Goal: Task Accomplishment & Management: Manage account settings

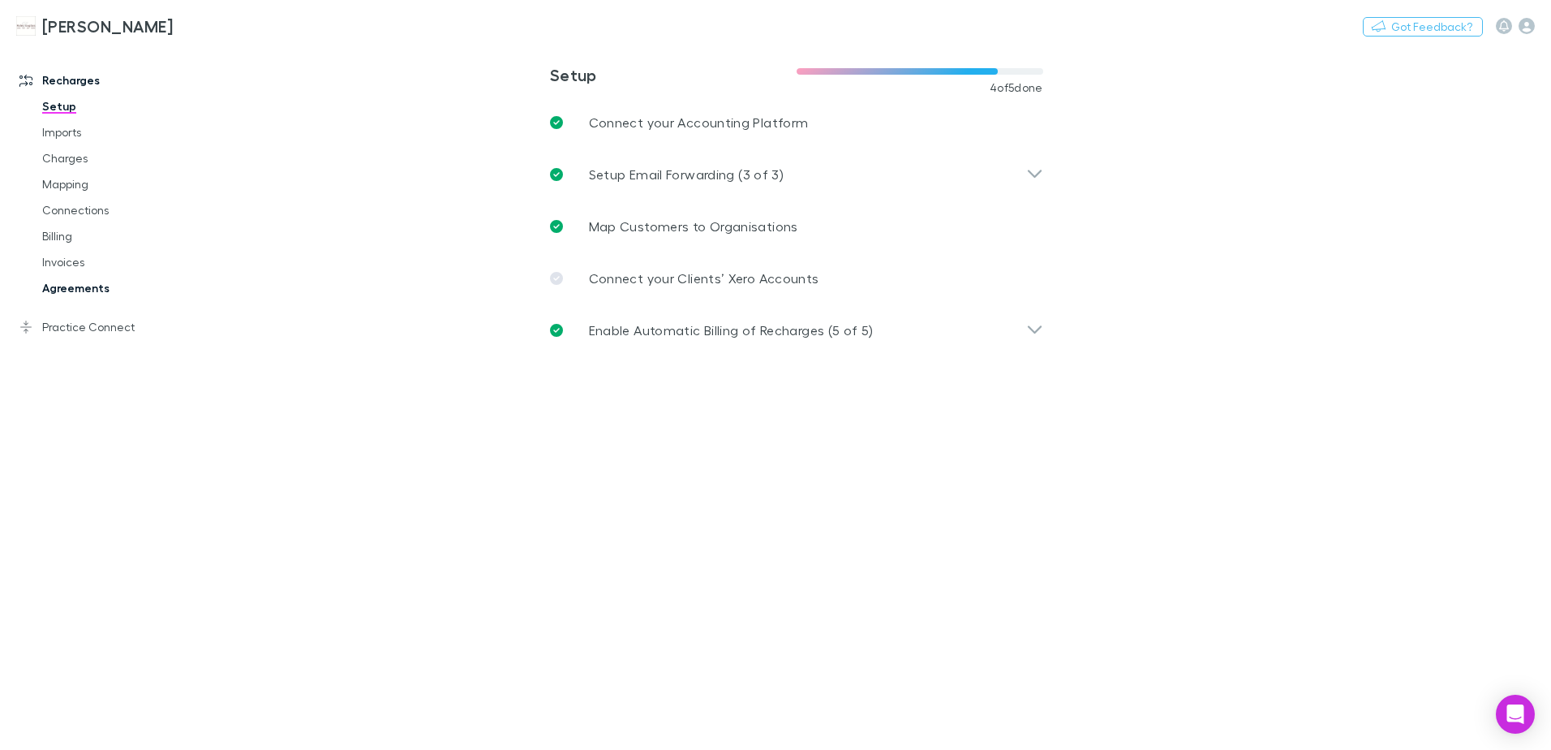
click at [61, 283] on link "Agreements" at bounding box center [122, 288] width 193 height 26
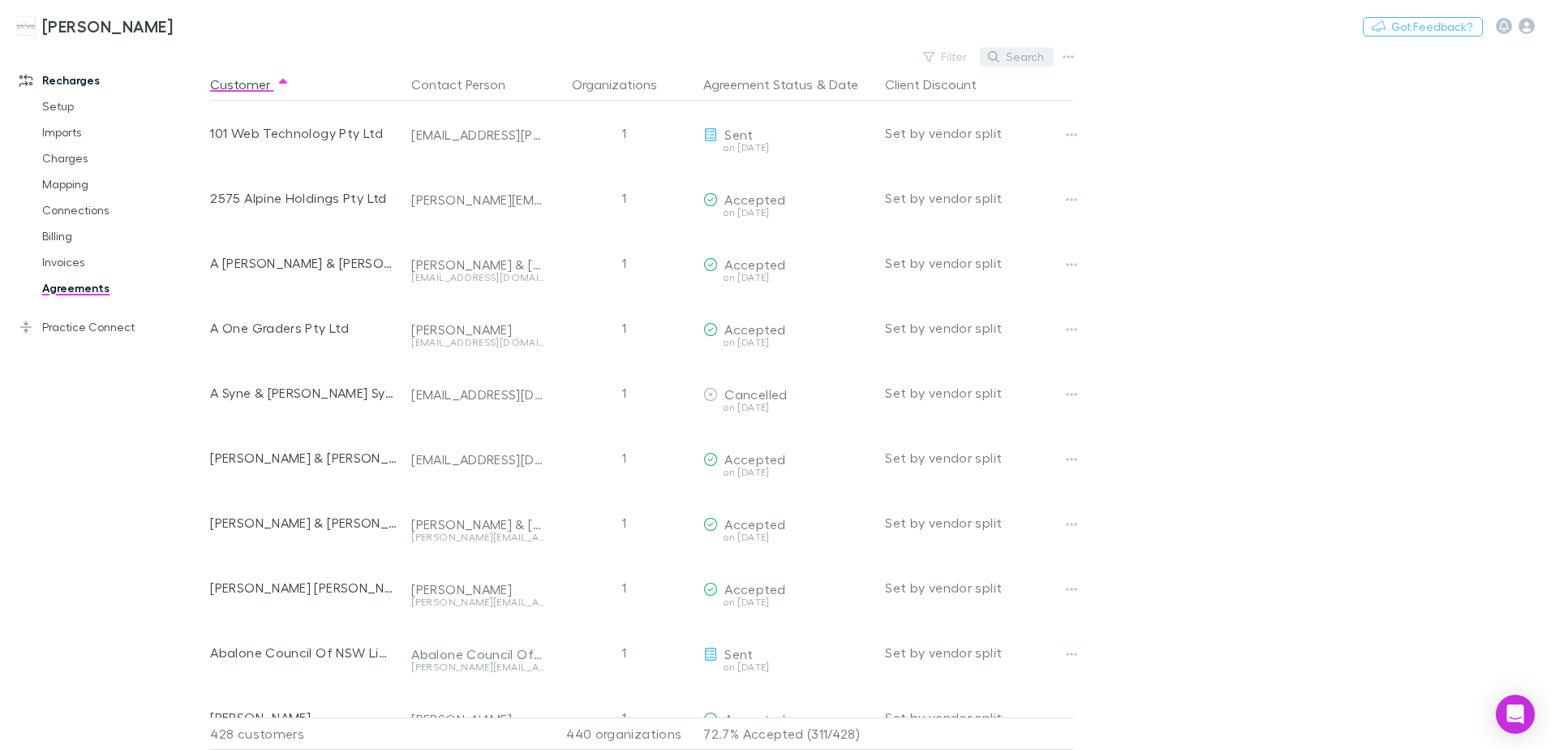
click at [996, 57] on icon "button" at bounding box center [993, 56] width 11 height 11
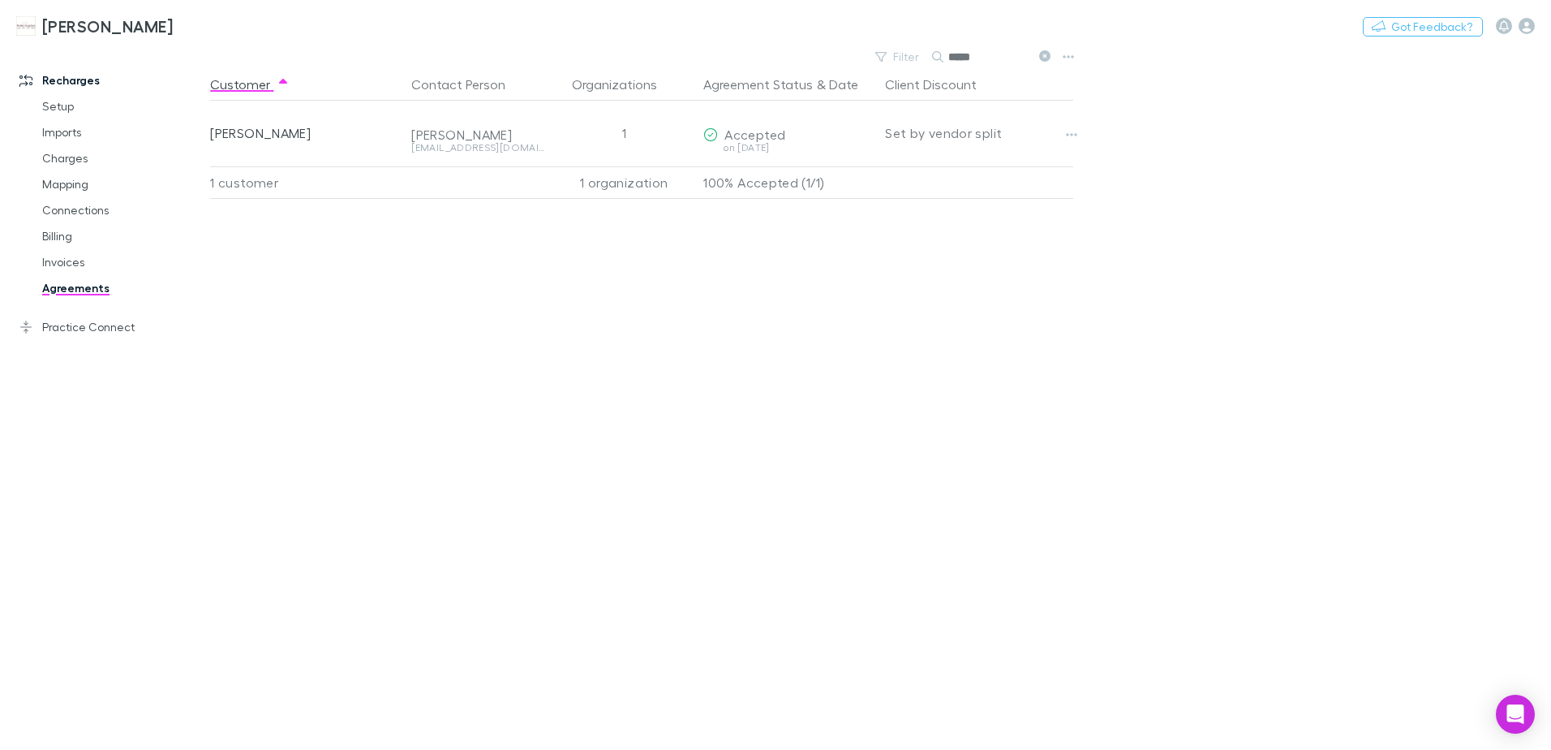
type input "*****"
click at [1046, 55] on icon at bounding box center [1044, 55] width 11 height 11
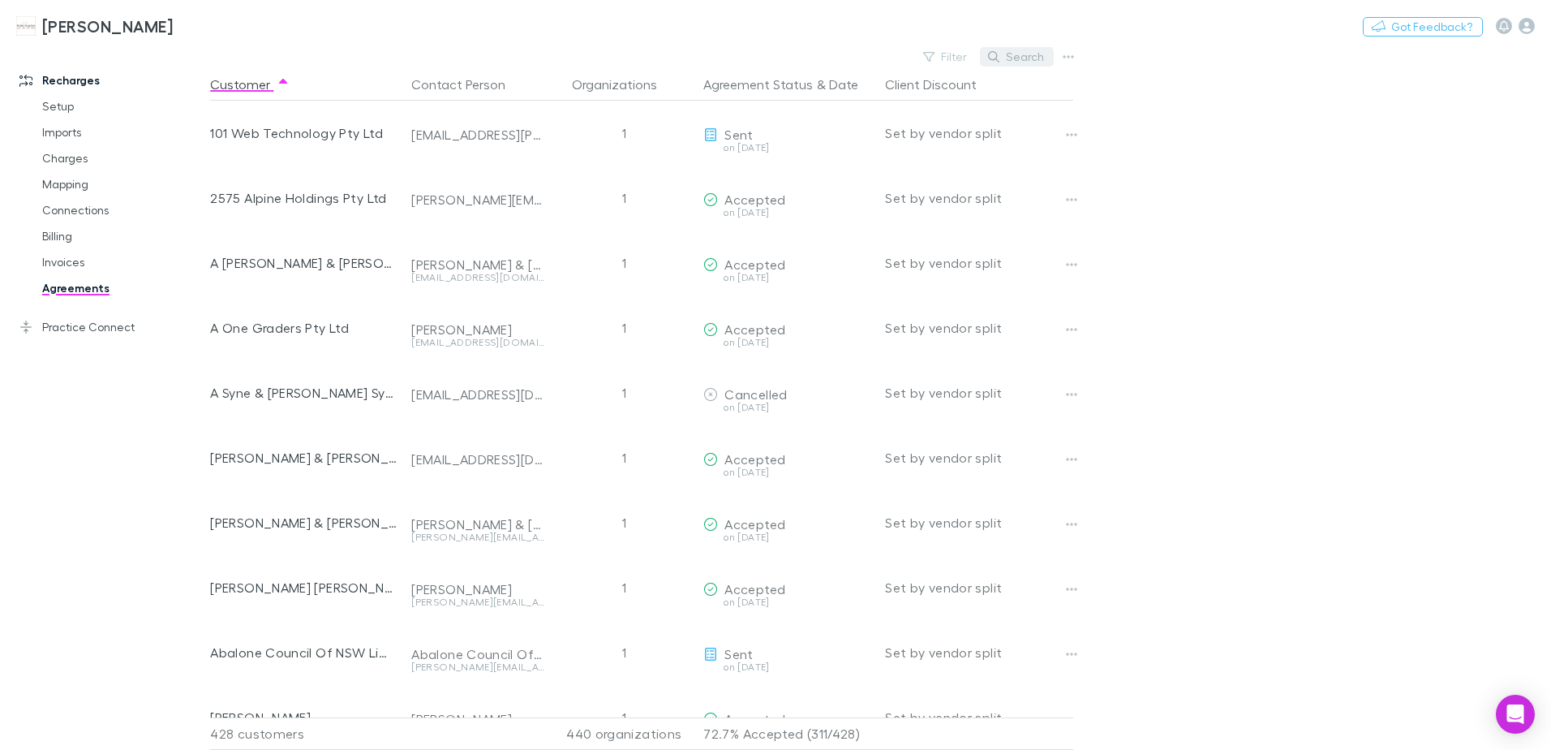
click at [1005, 58] on button "Search" at bounding box center [1017, 56] width 74 height 19
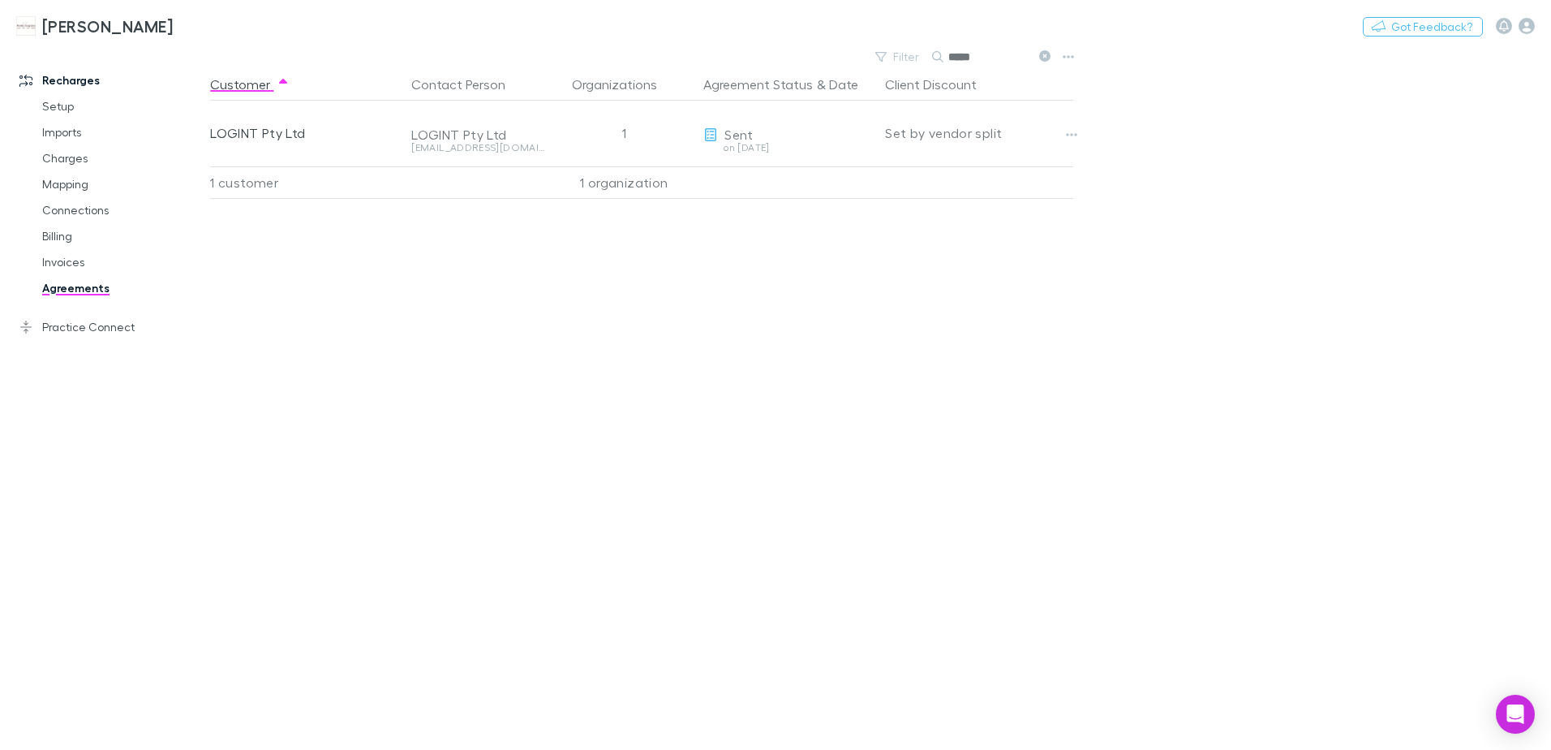
click at [1048, 53] on icon at bounding box center [1044, 55] width 11 height 11
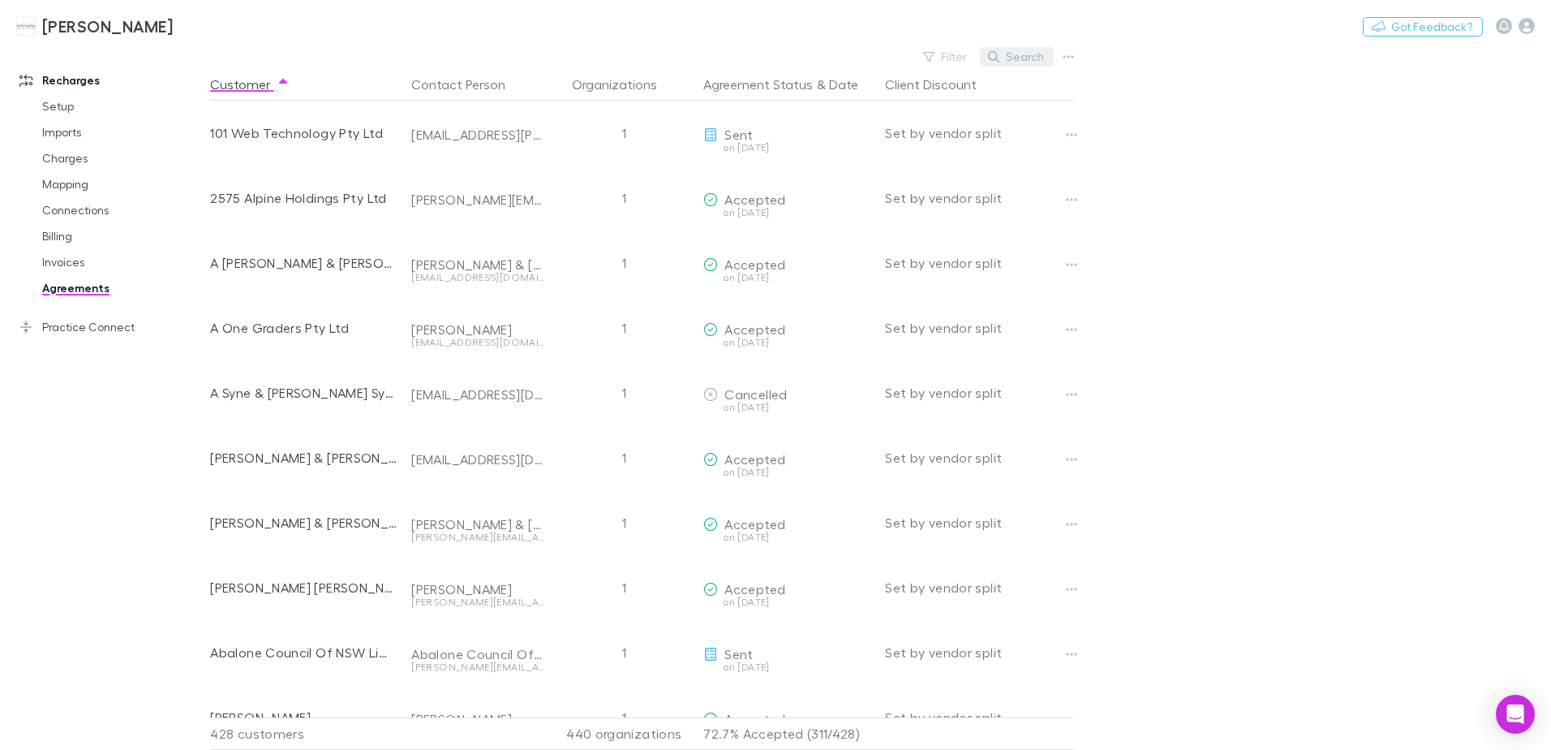
click at [1014, 55] on button "Search" at bounding box center [1017, 56] width 74 height 19
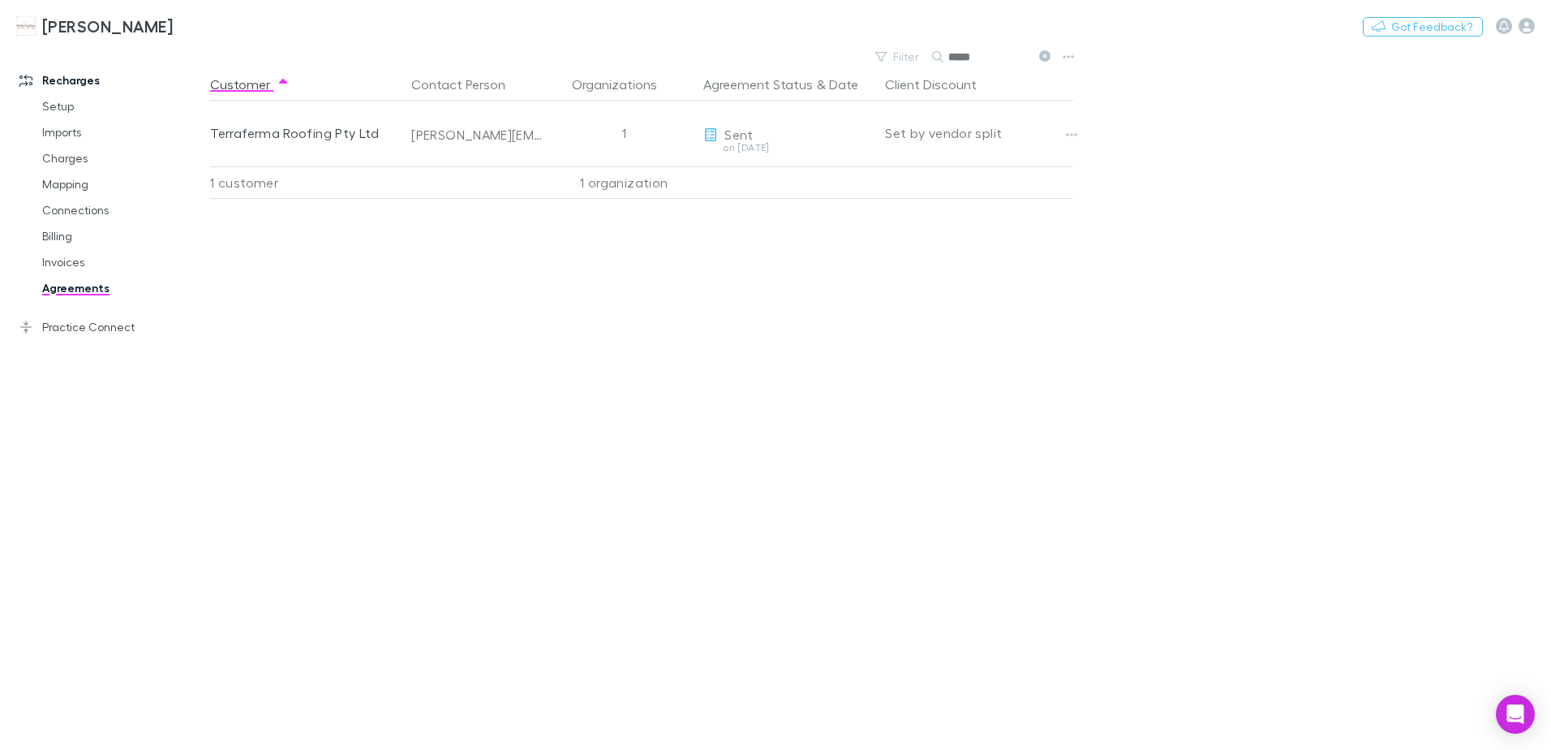
click at [1045, 54] on icon at bounding box center [1044, 55] width 11 height 11
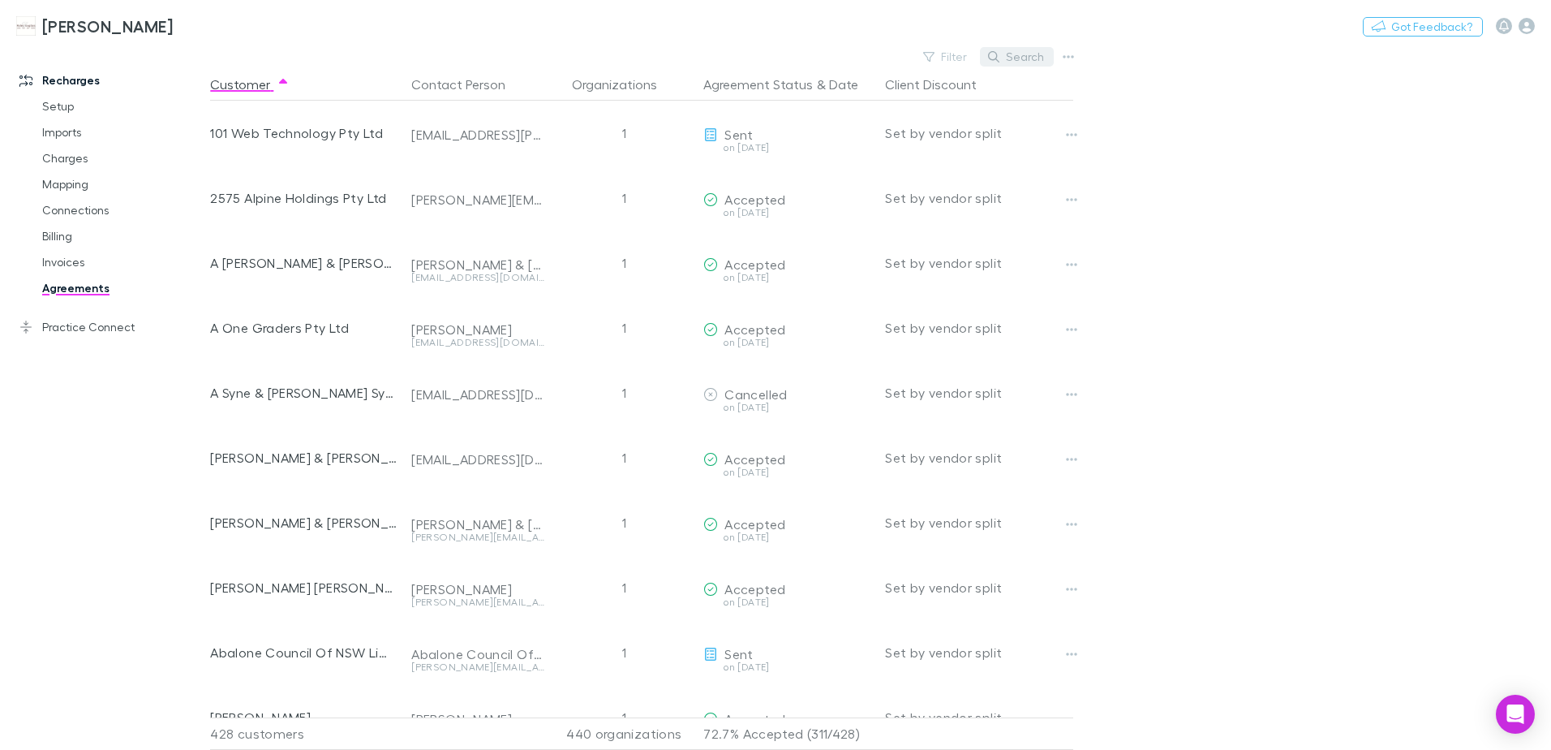
click at [1017, 58] on button "Search" at bounding box center [1017, 56] width 74 height 19
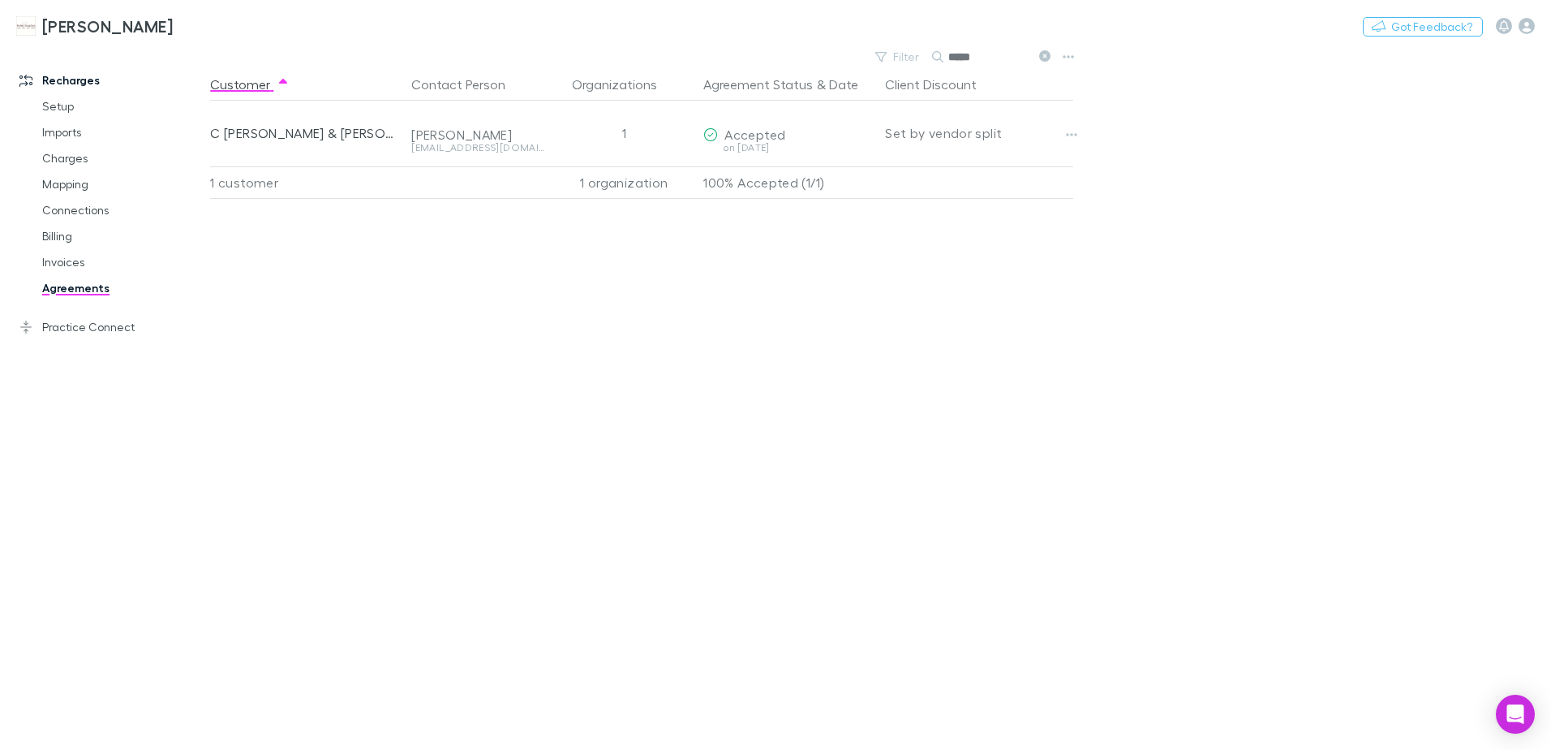
type input "*****"
click at [80, 266] on link "Invoices" at bounding box center [122, 262] width 193 height 26
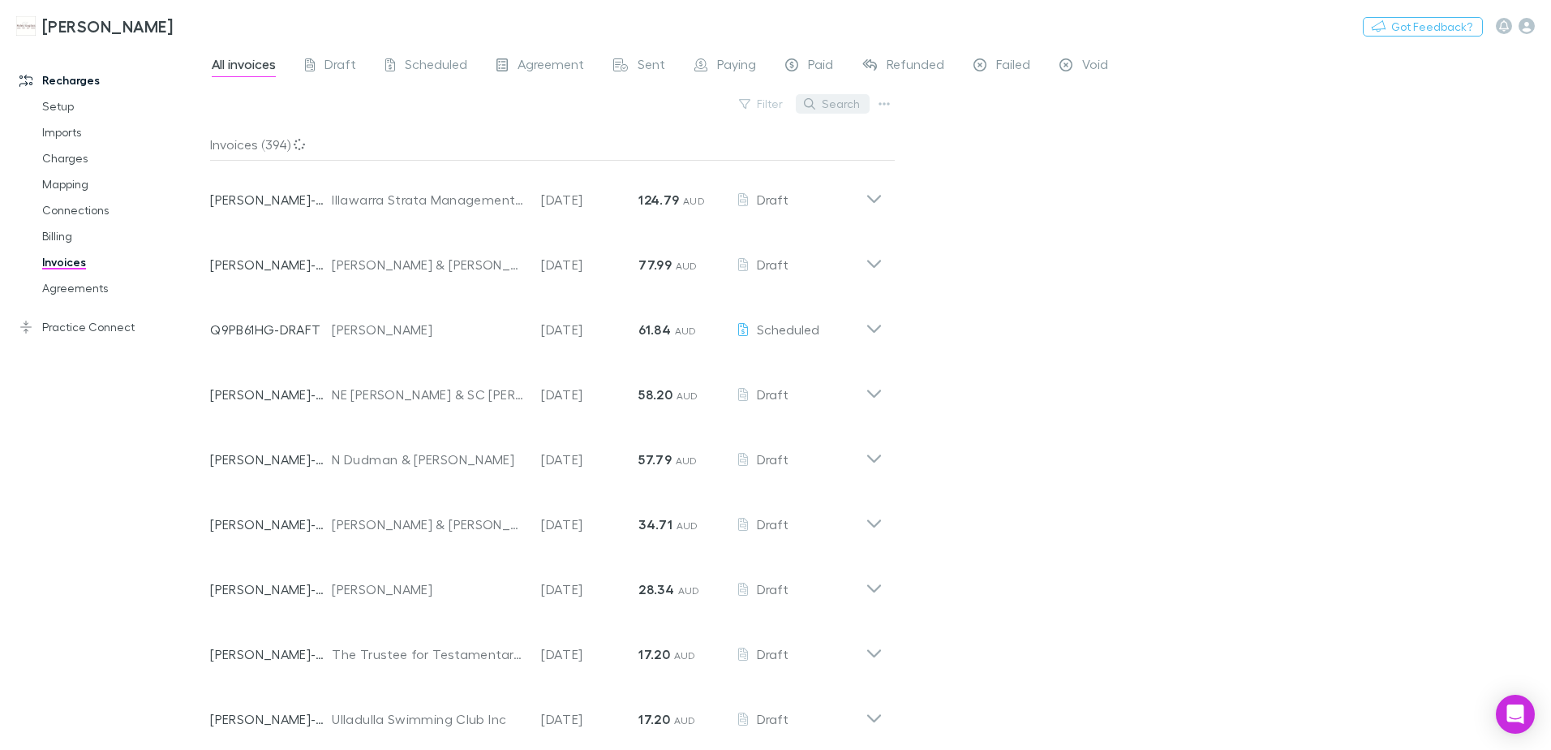
click at [838, 104] on button "Search" at bounding box center [833, 103] width 74 height 19
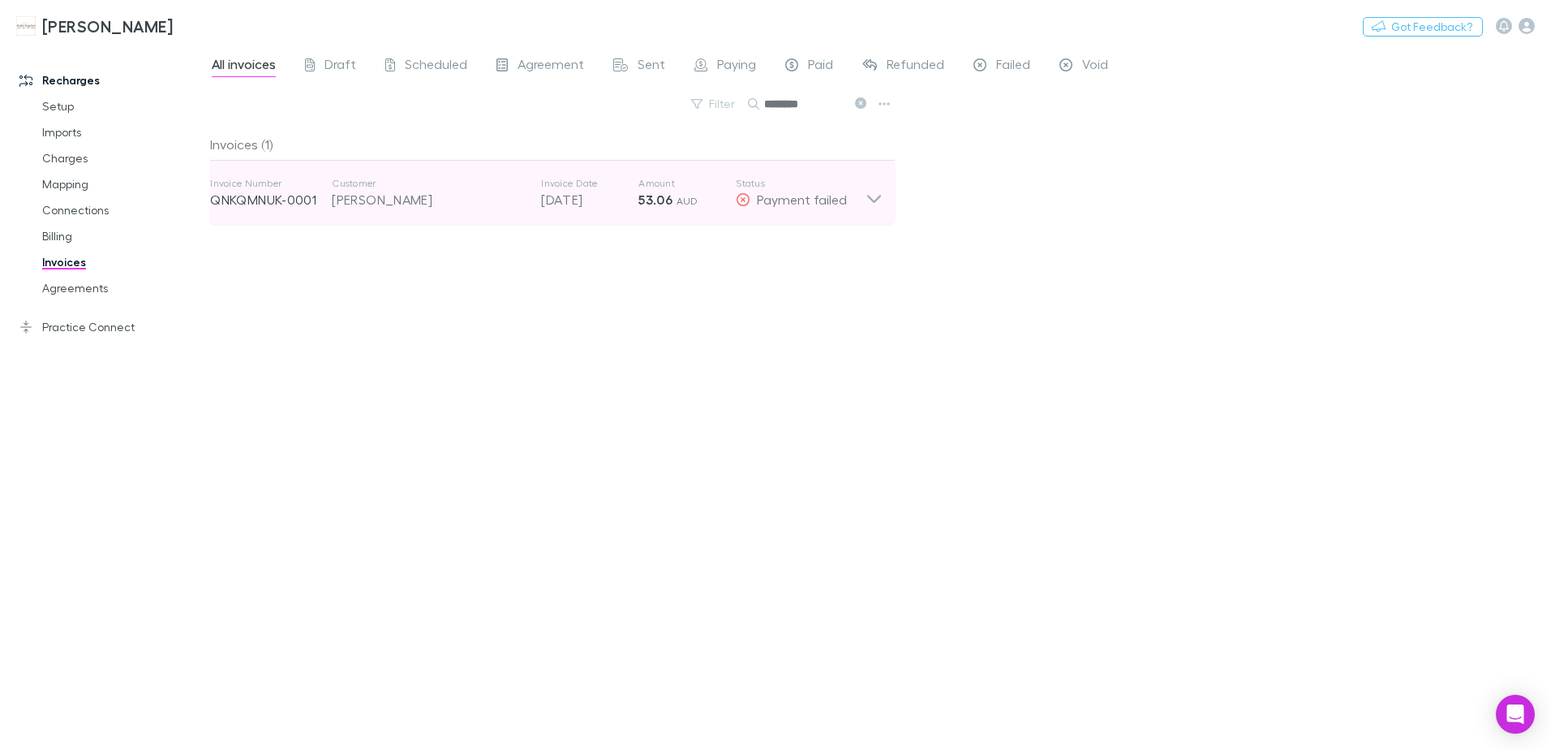
type input "********"
click at [862, 204] on div "Payment failed" at bounding box center [801, 199] width 130 height 19
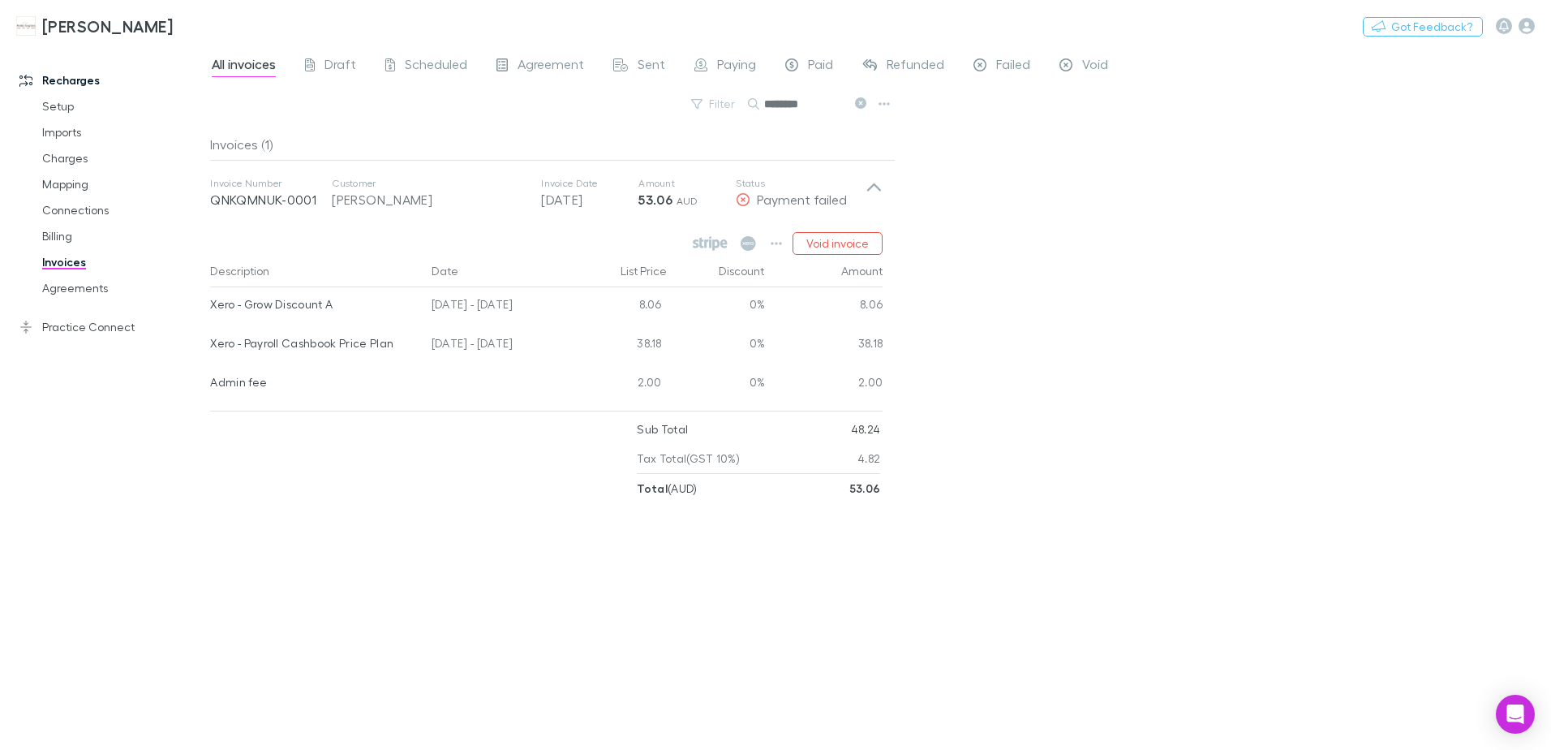
click at [1161, 334] on div "All invoices Draft Scheduled Agreement Sent Paying Paid Refunded Failed Void Fi…" at bounding box center [880, 397] width 1341 height 704
click at [862, 103] on icon at bounding box center [860, 102] width 11 height 11
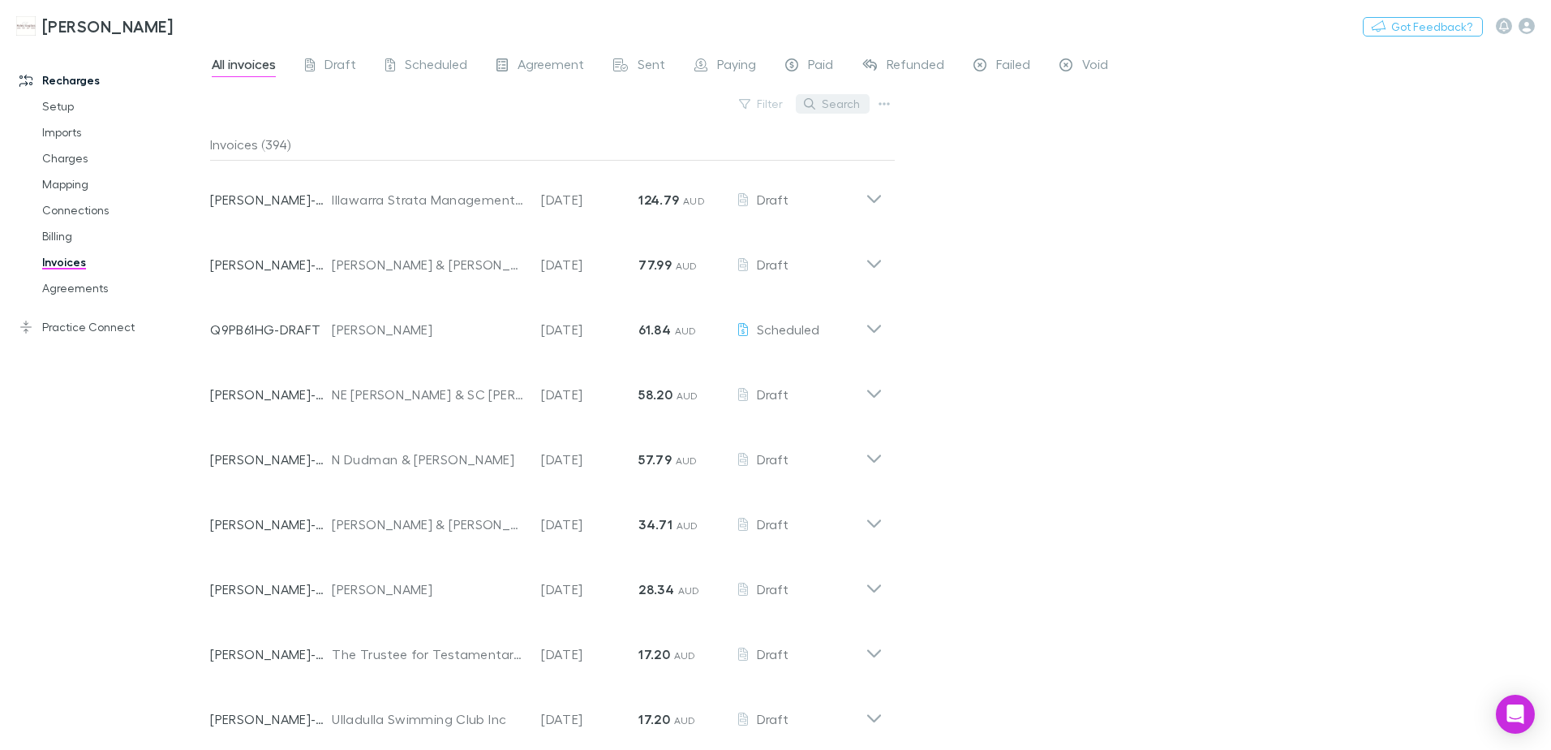
click at [835, 100] on button "Search" at bounding box center [833, 103] width 74 height 19
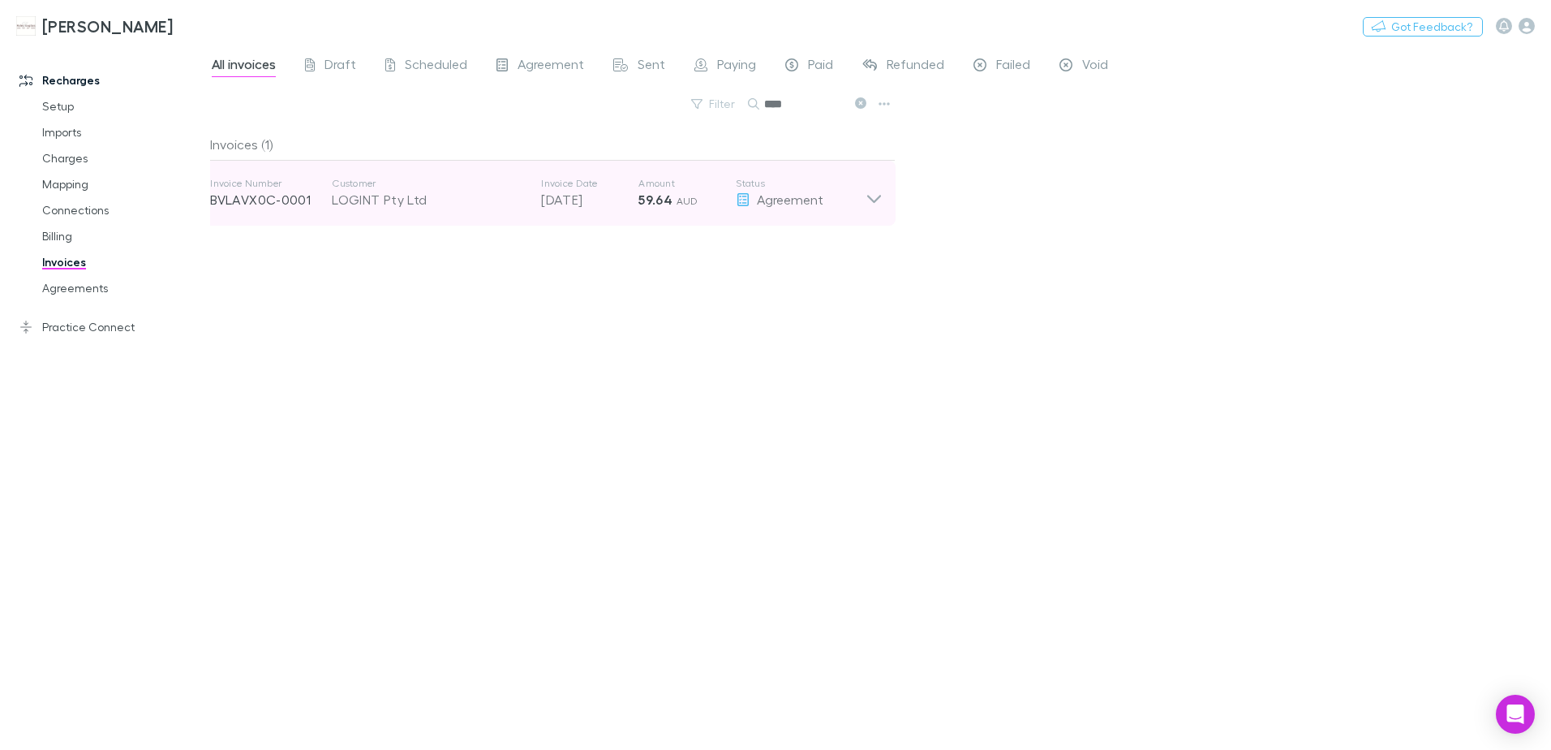
click at [870, 200] on icon at bounding box center [874, 193] width 17 height 32
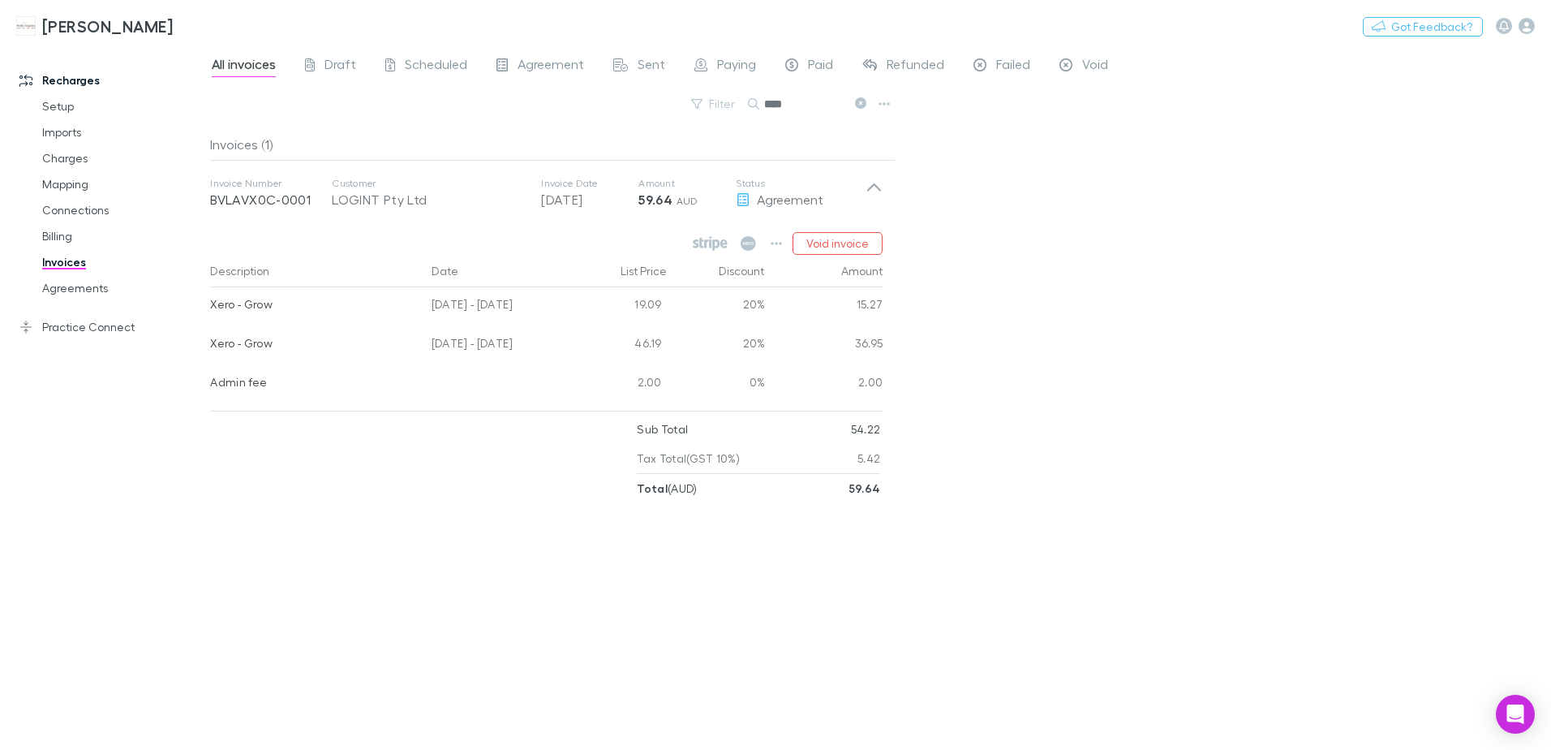
click at [860, 107] on icon at bounding box center [860, 102] width 11 height 11
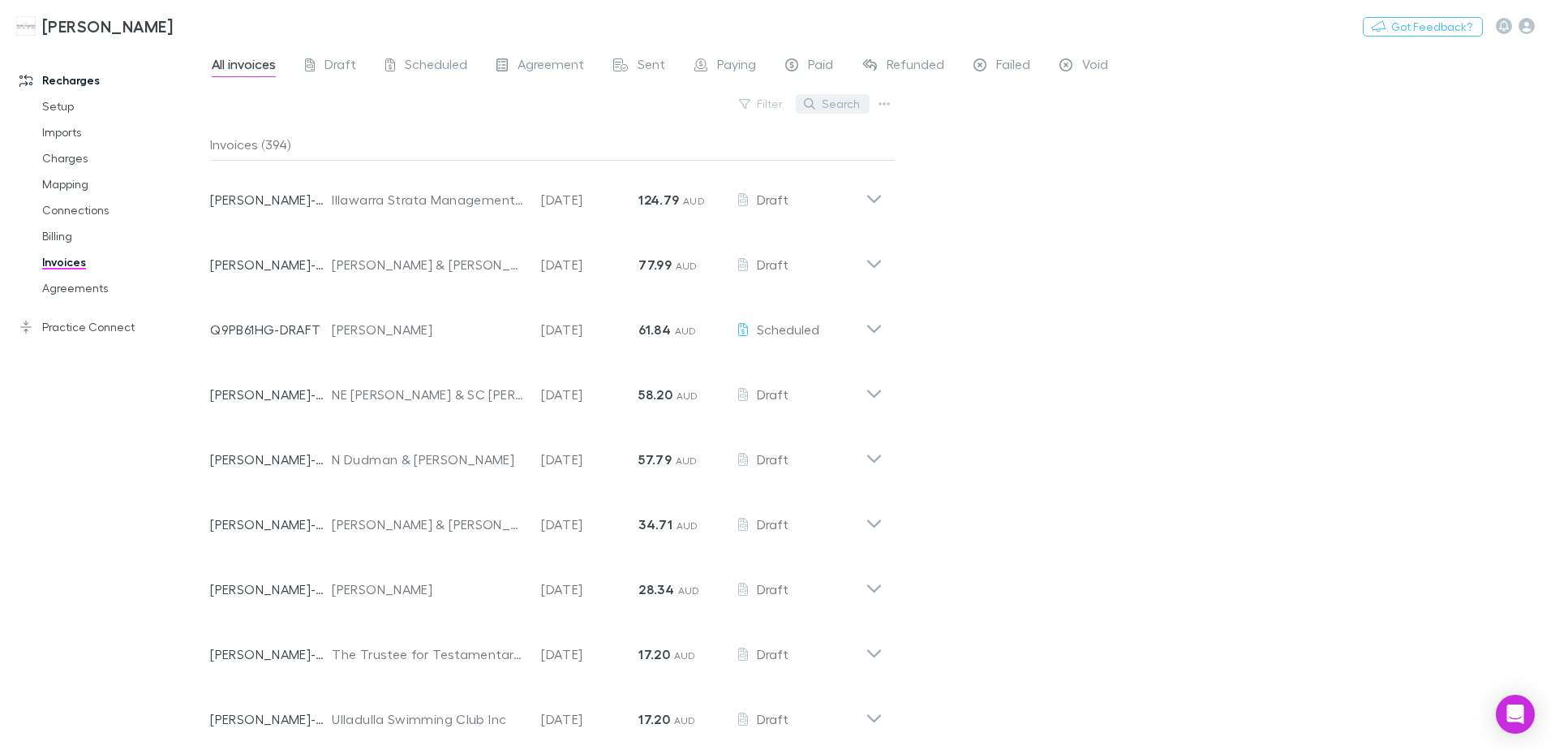
click at [821, 101] on button "Search" at bounding box center [833, 103] width 74 height 19
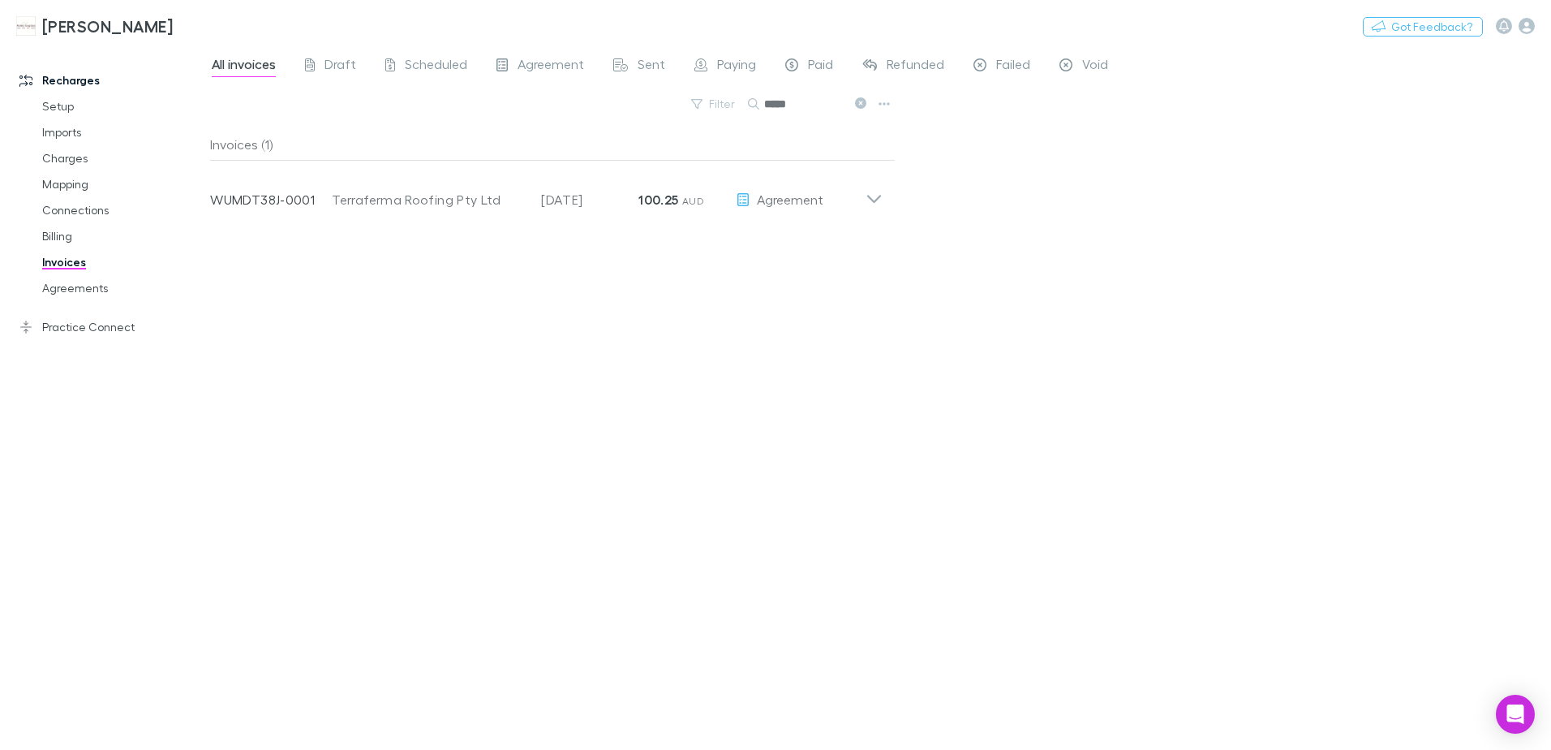
type input "*****"
drag, startPoint x: 859, startPoint y: 104, endPoint x: 820, endPoint y: 111, distance: 39.6
click at [859, 103] on icon at bounding box center [860, 102] width 11 height 11
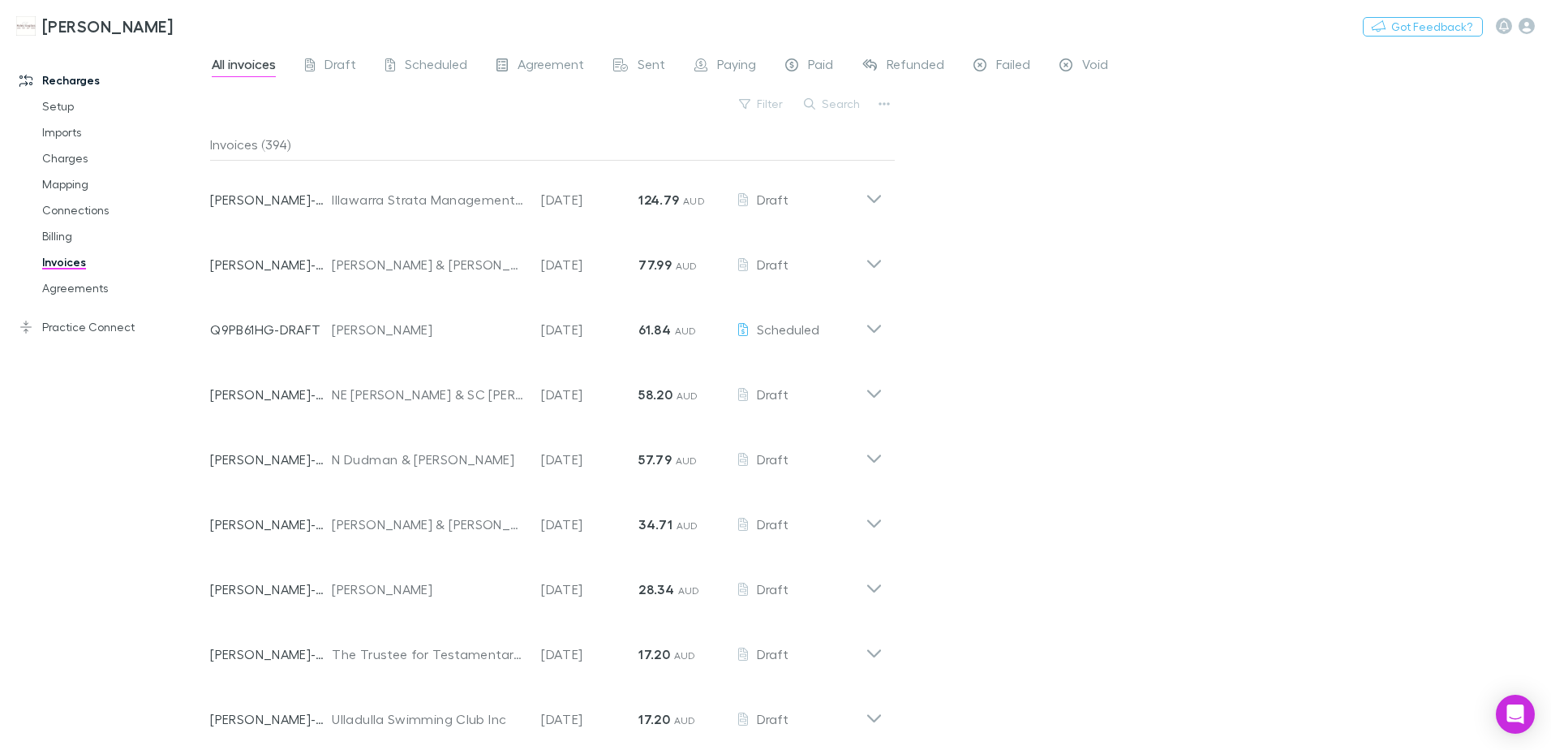
click at [826, 101] on button "Search" at bounding box center [833, 103] width 74 height 19
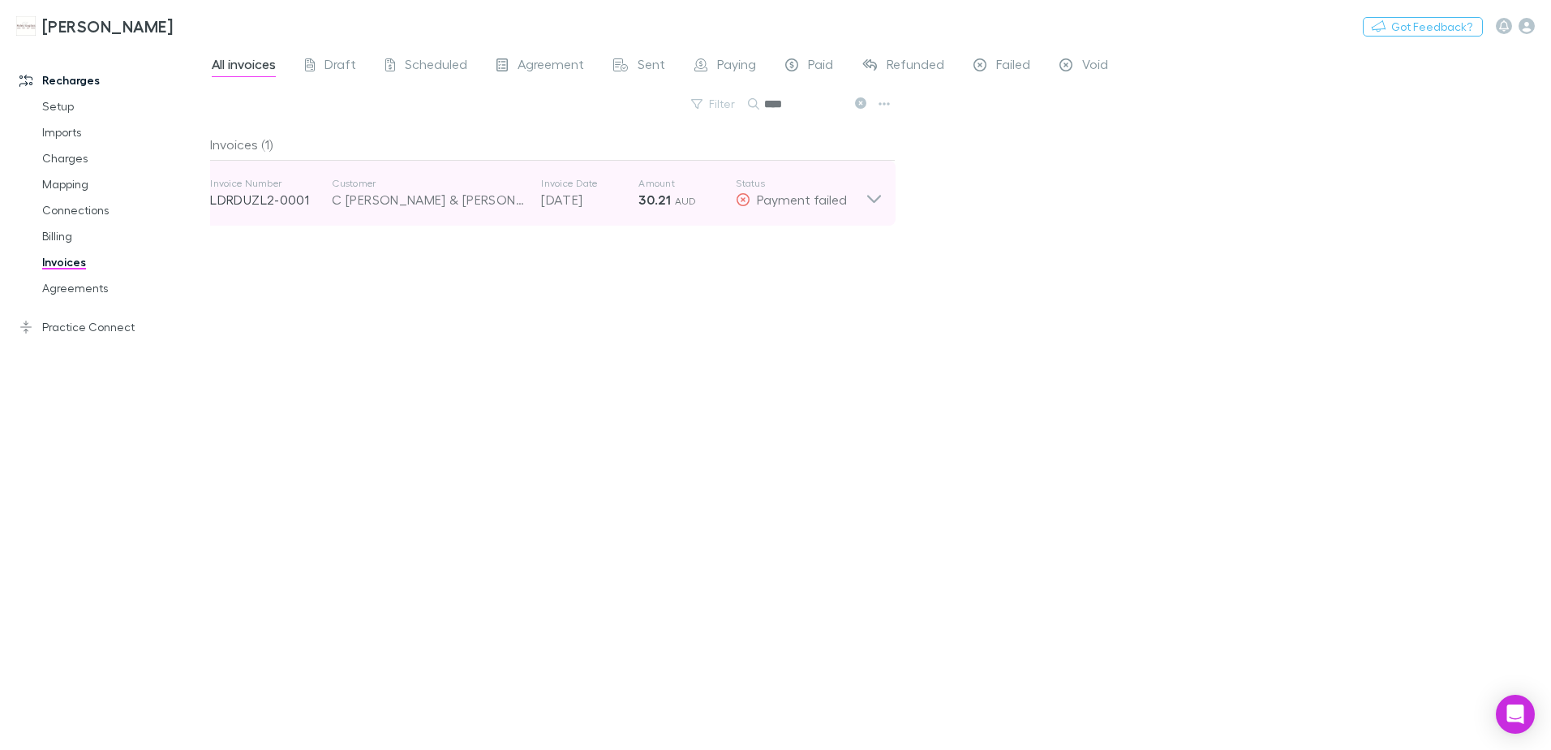
type input "****"
click at [867, 194] on icon at bounding box center [874, 193] width 17 height 32
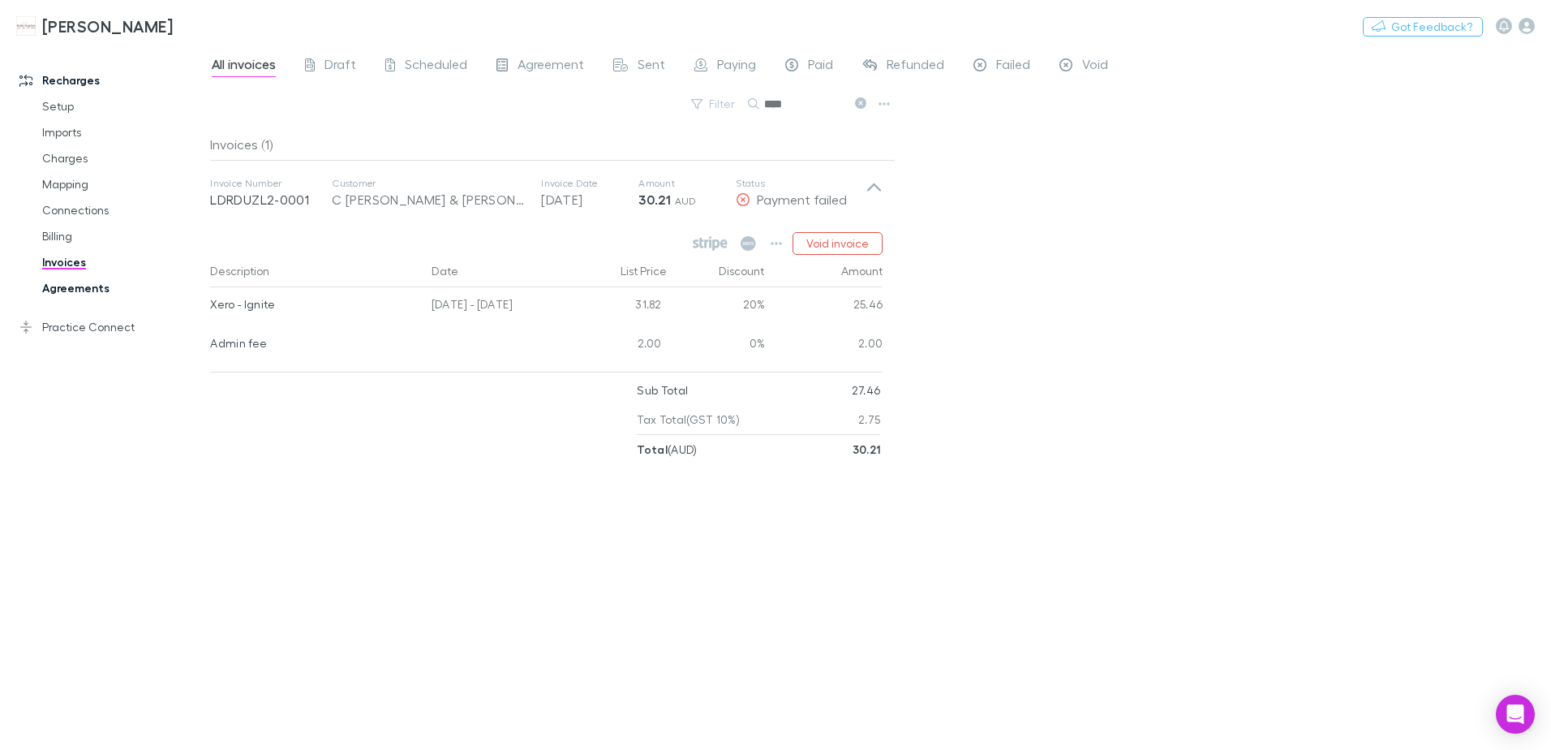
click at [95, 287] on link "Agreements" at bounding box center [122, 288] width 193 height 26
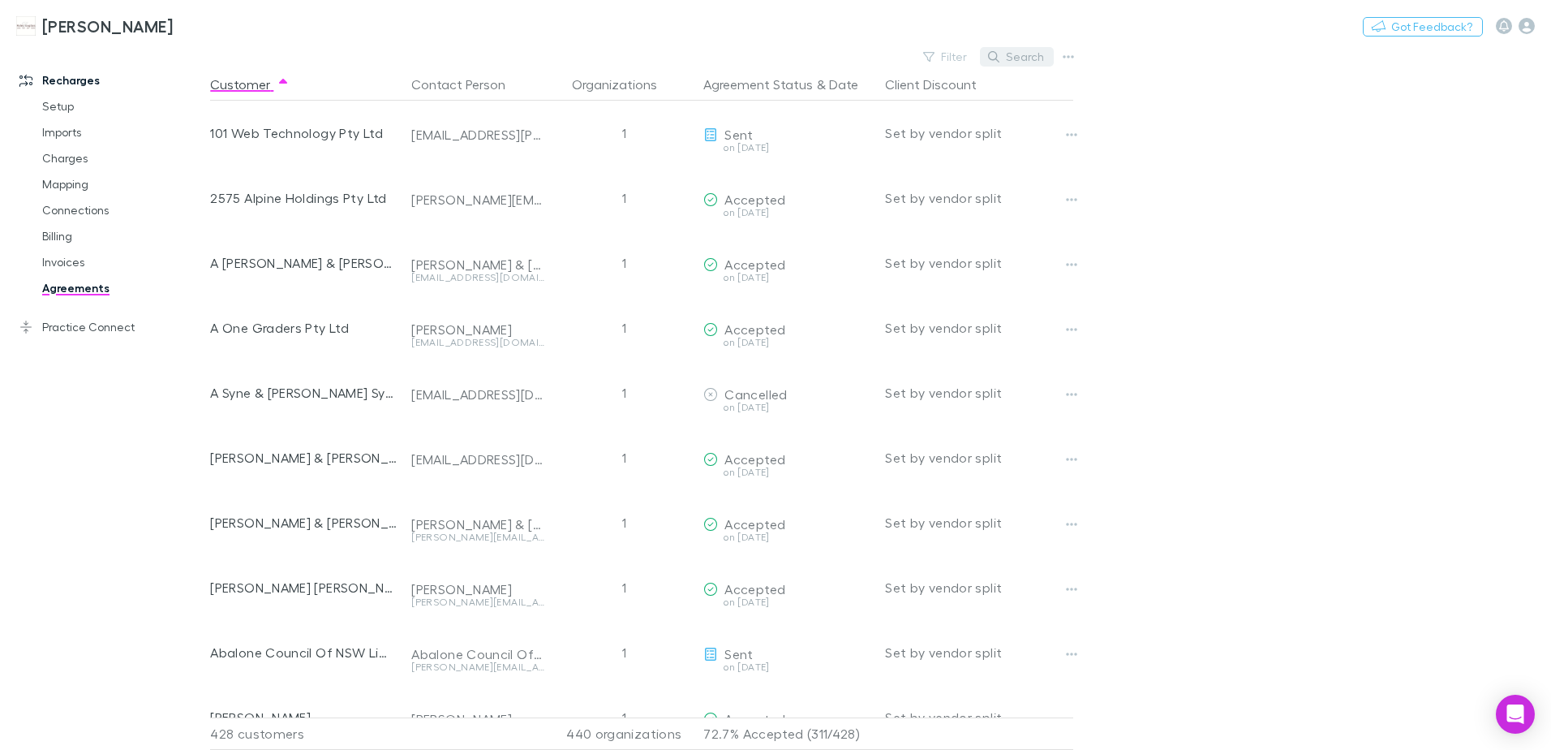
click at [1028, 61] on button "Search" at bounding box center [1017, 56] width 74 height 19
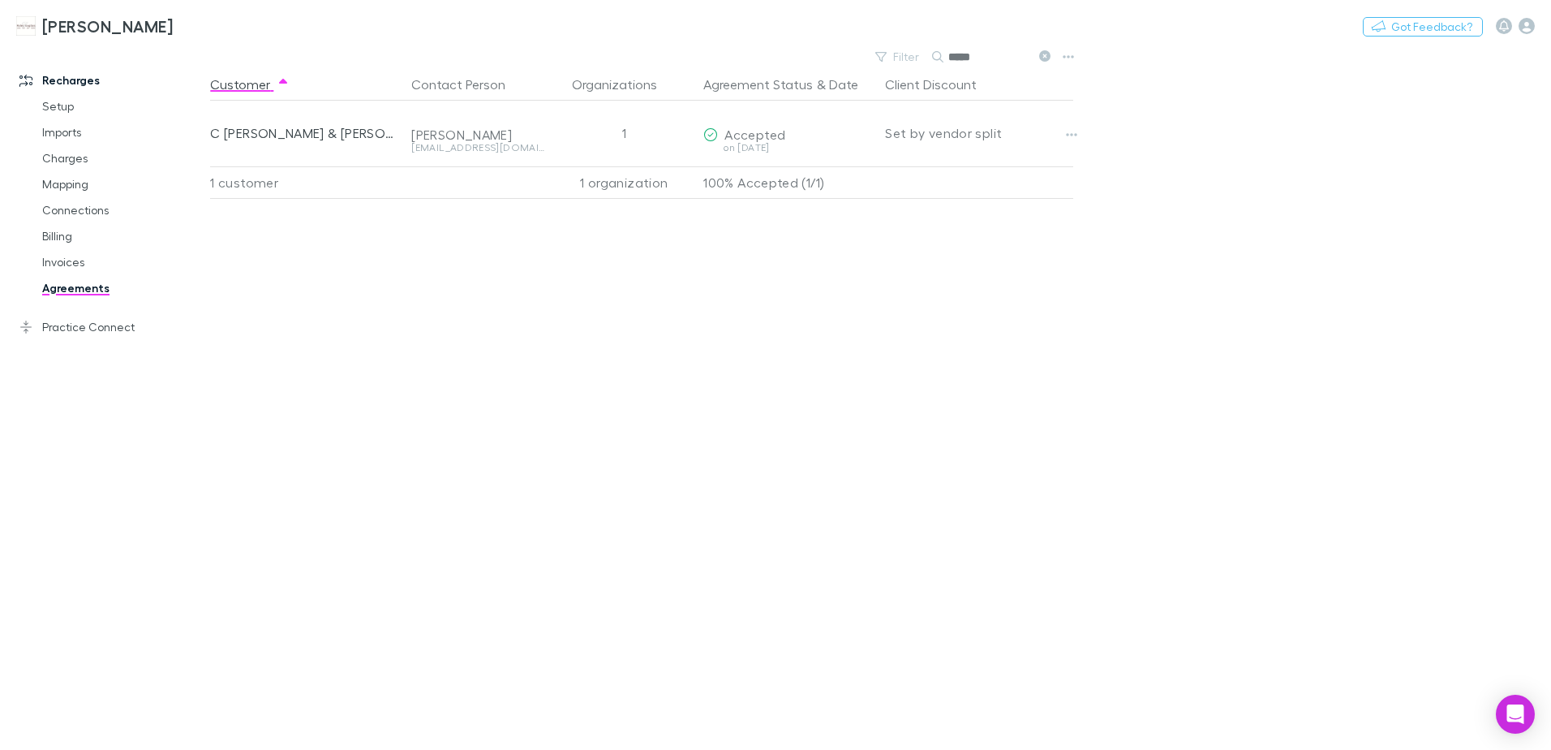
type input "*****"
click at [1047, 52] on icon at bounding box center [1044, 55] width 11 height 11
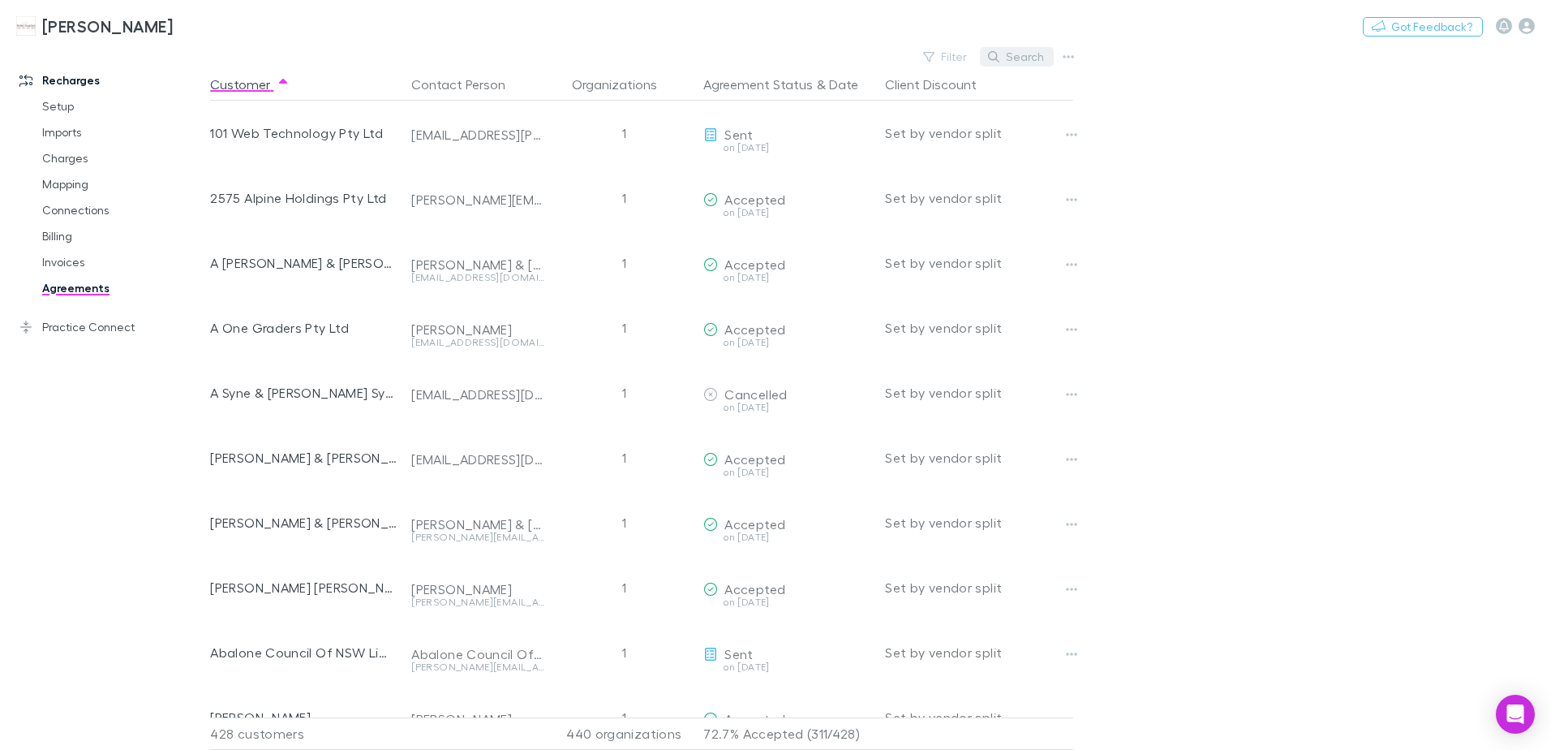
click at [1014, 54] on button "Search" at bounding box center [1017, 56] width 74 height 19
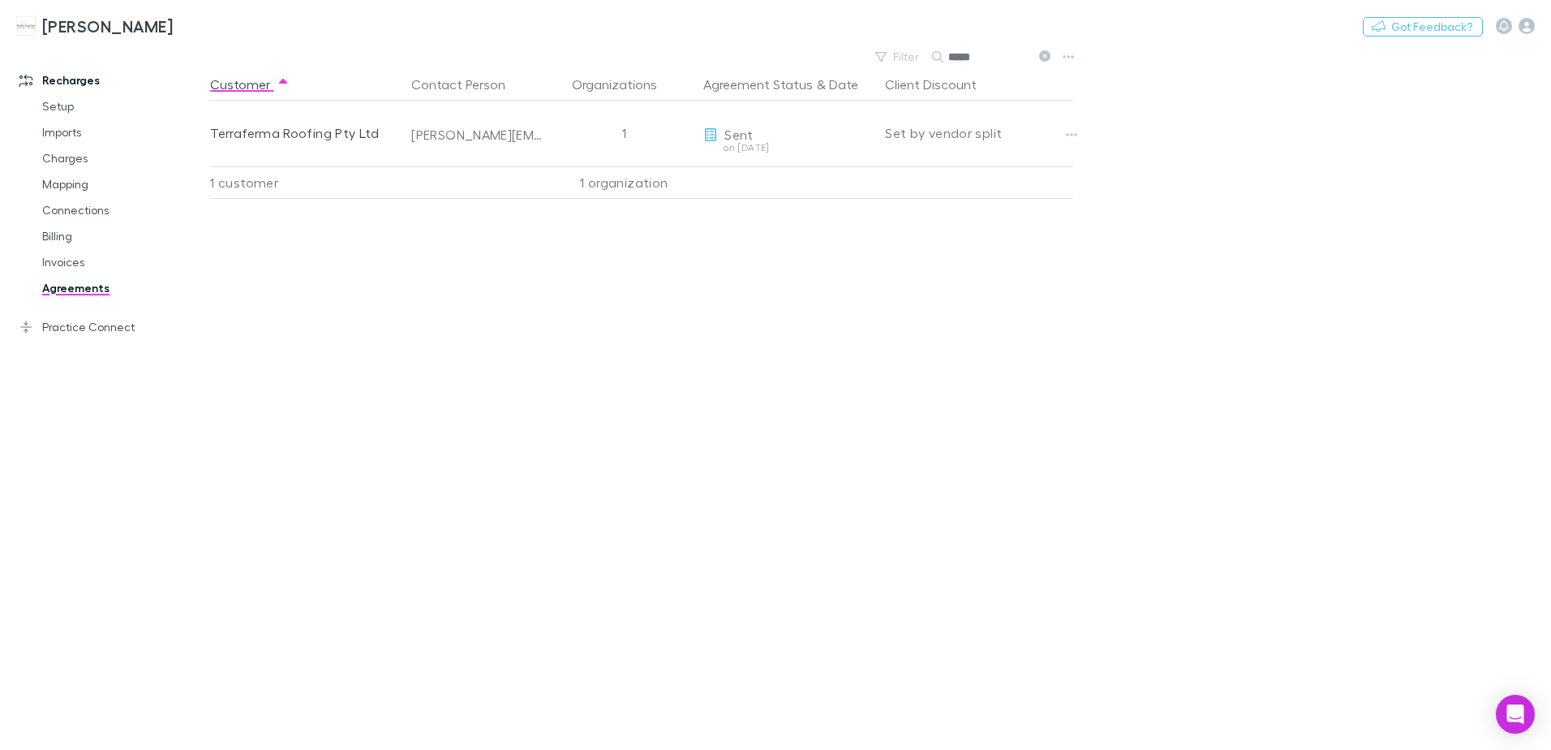
type input "*****"
click at [1049, 54] on icon at bounding box center [1044, 55] width 11 height 11
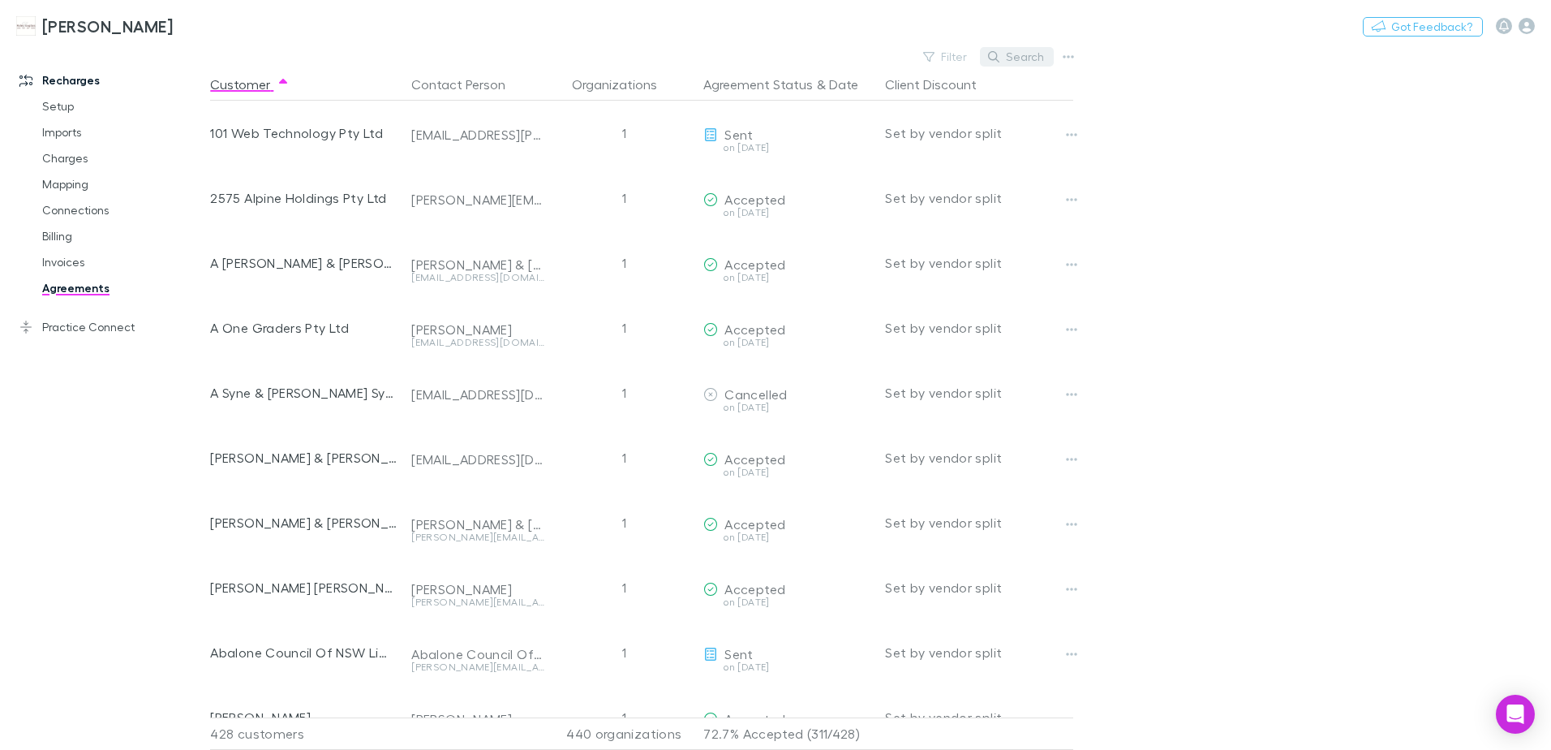
click at [1009, 54] on button "Search" at bounding box center [1017, 56] width 74 height 19
click at [1009, 54] on input "text" at bounding box center [988, 56] width 81 height 23
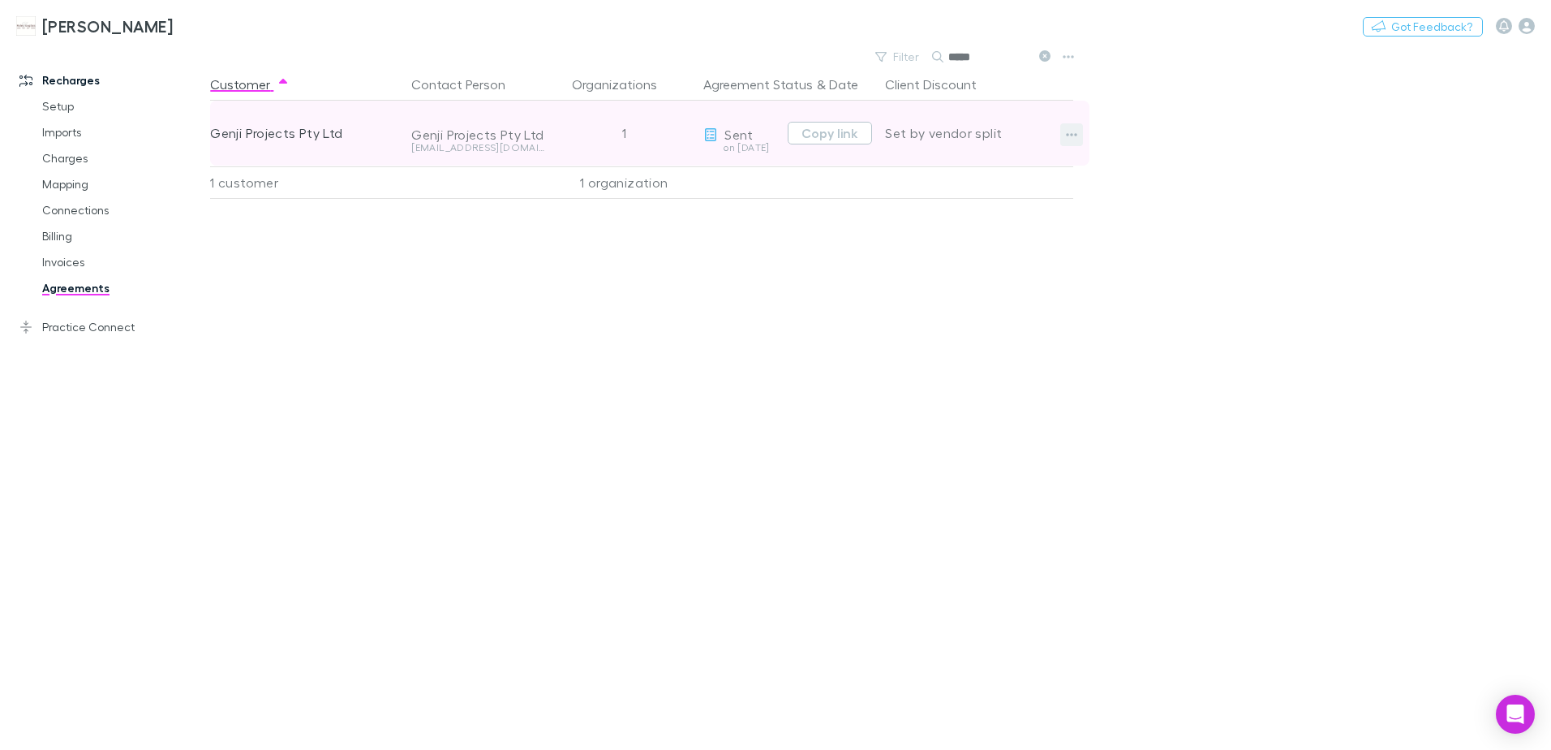
click at [1073, 137] on icon "button" at bounding box center [1071, 134] width 11 height 13
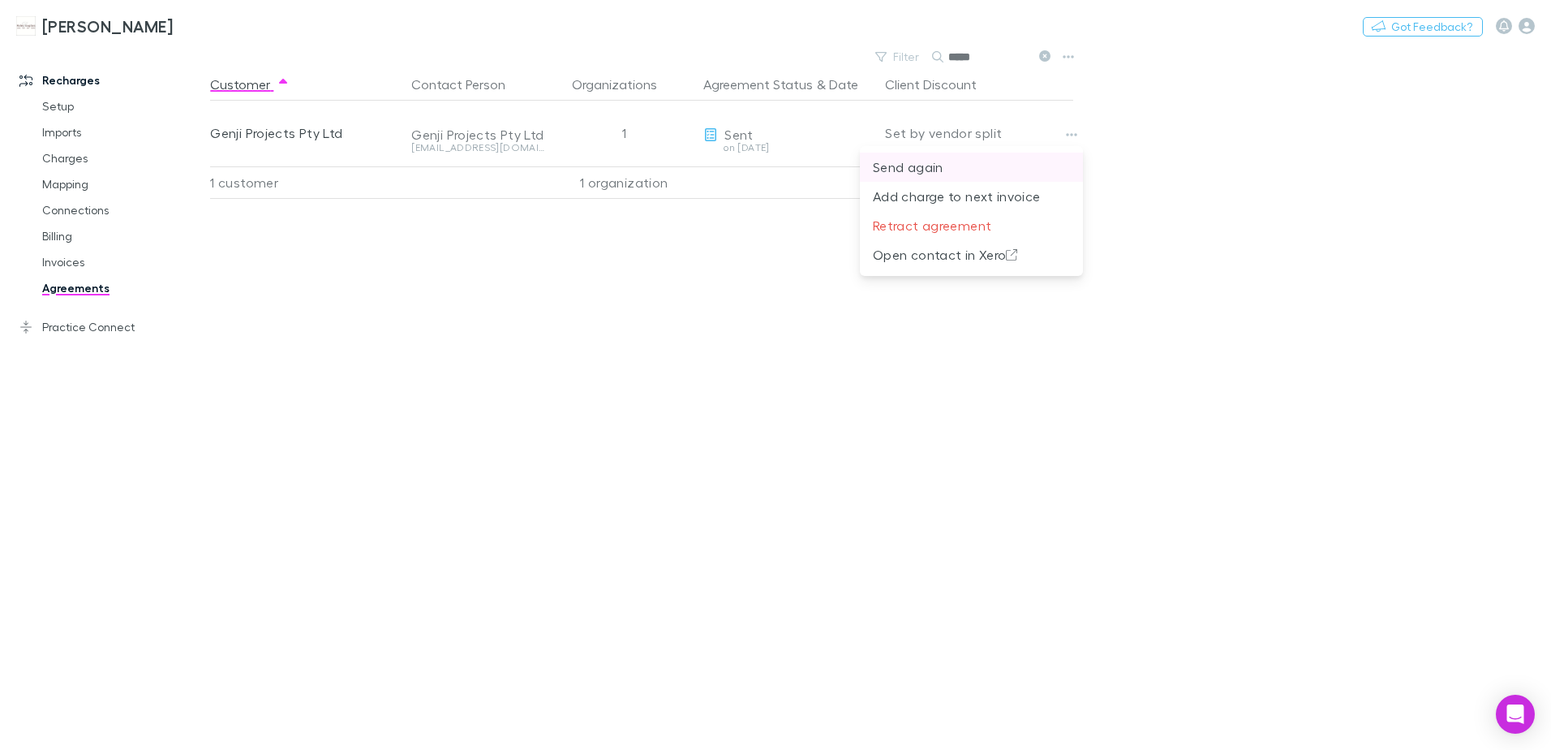
click at [935, 167] on p "Send again" at bounding box center [971, 166] width 197 height 19
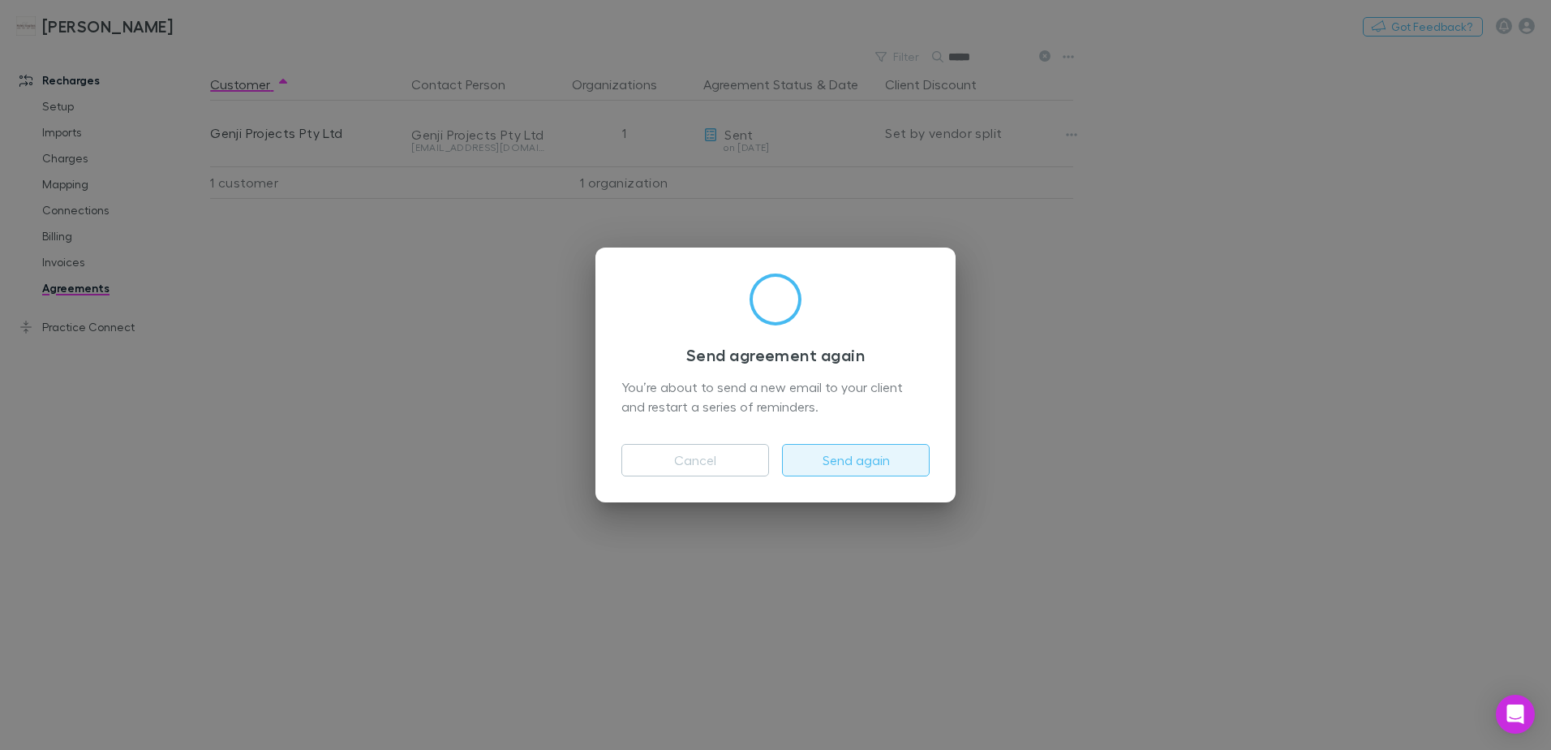
click at [841, 454] on button "Send again" at bounding box center [856, 460] width 148 height 32
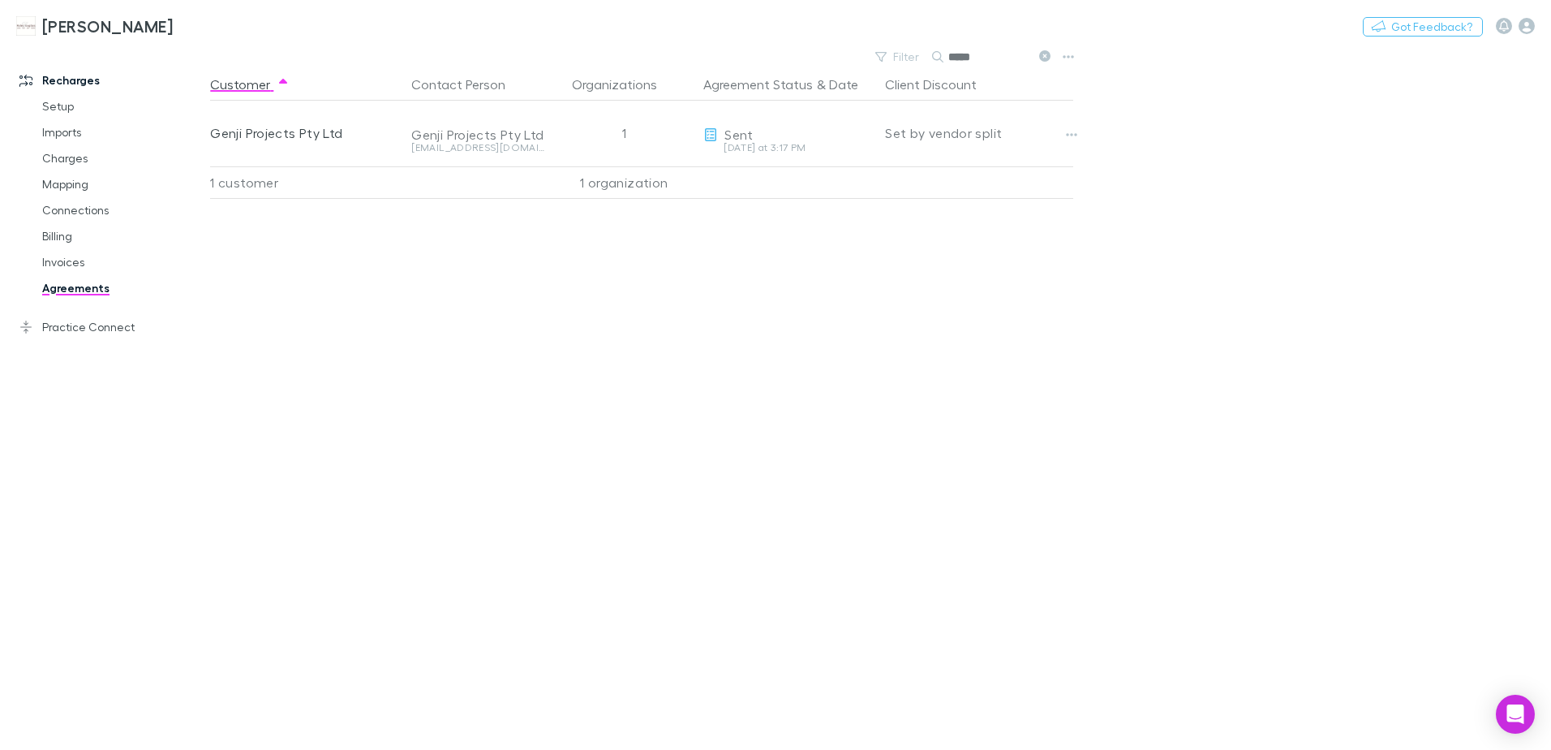
click at [1043, 54] on icon at bounding box center [1044, 55] width 11 height 11
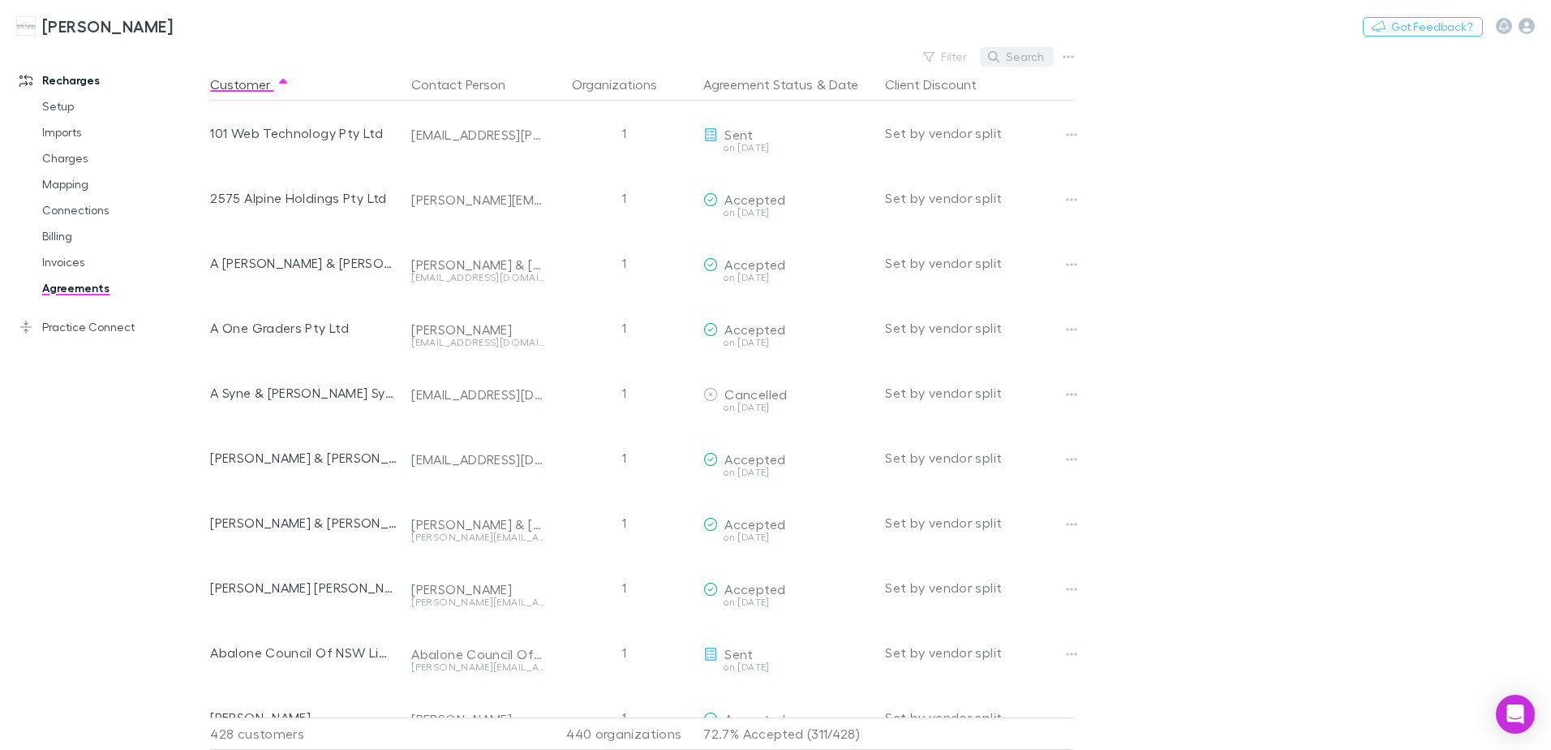
click at [1029, 57] on button "Search" at bounding box center [1017, 56] width 74 height 19
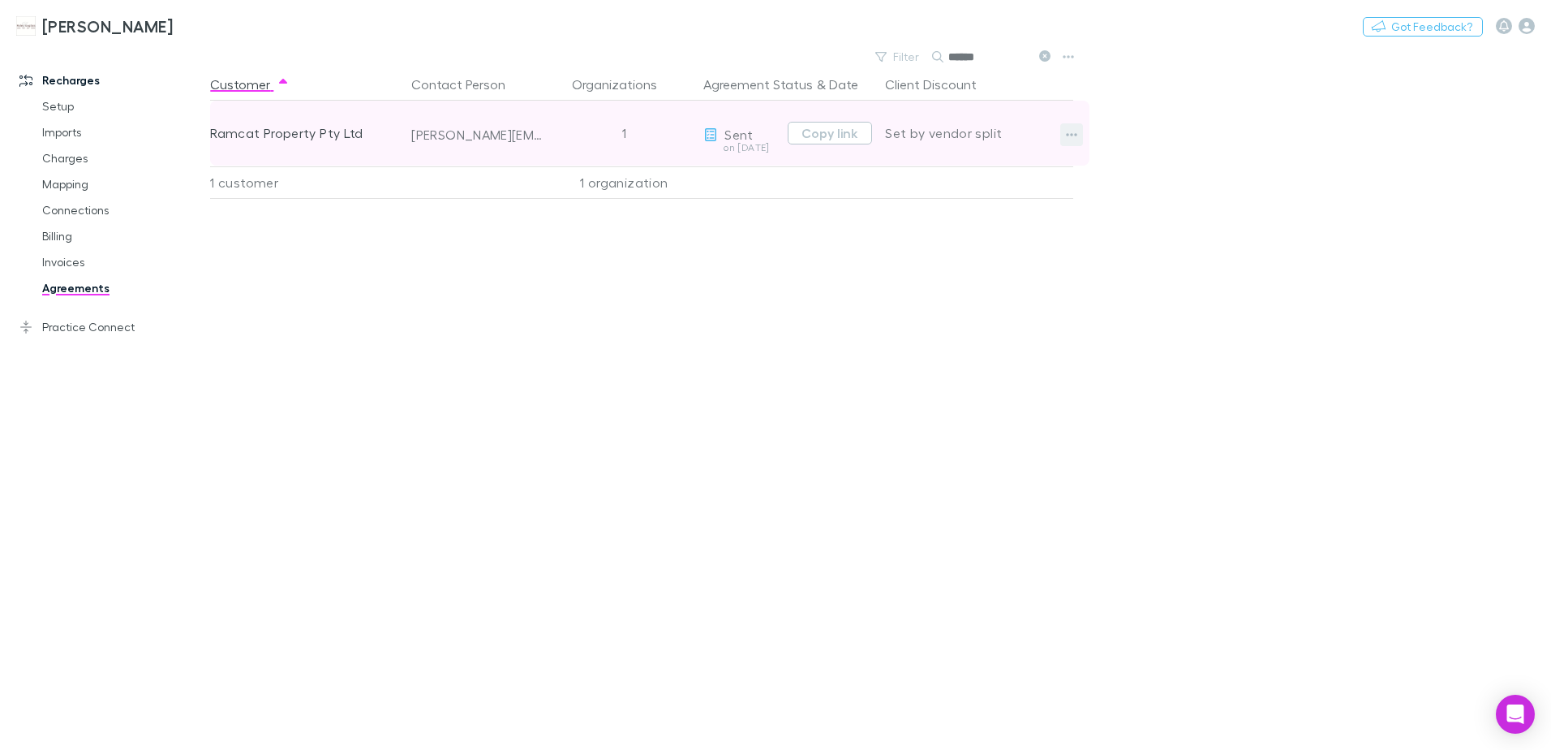
type input "******"
click at [1067, 130] on icon "button" at bounding box center [1071, 134] width 11 height 13
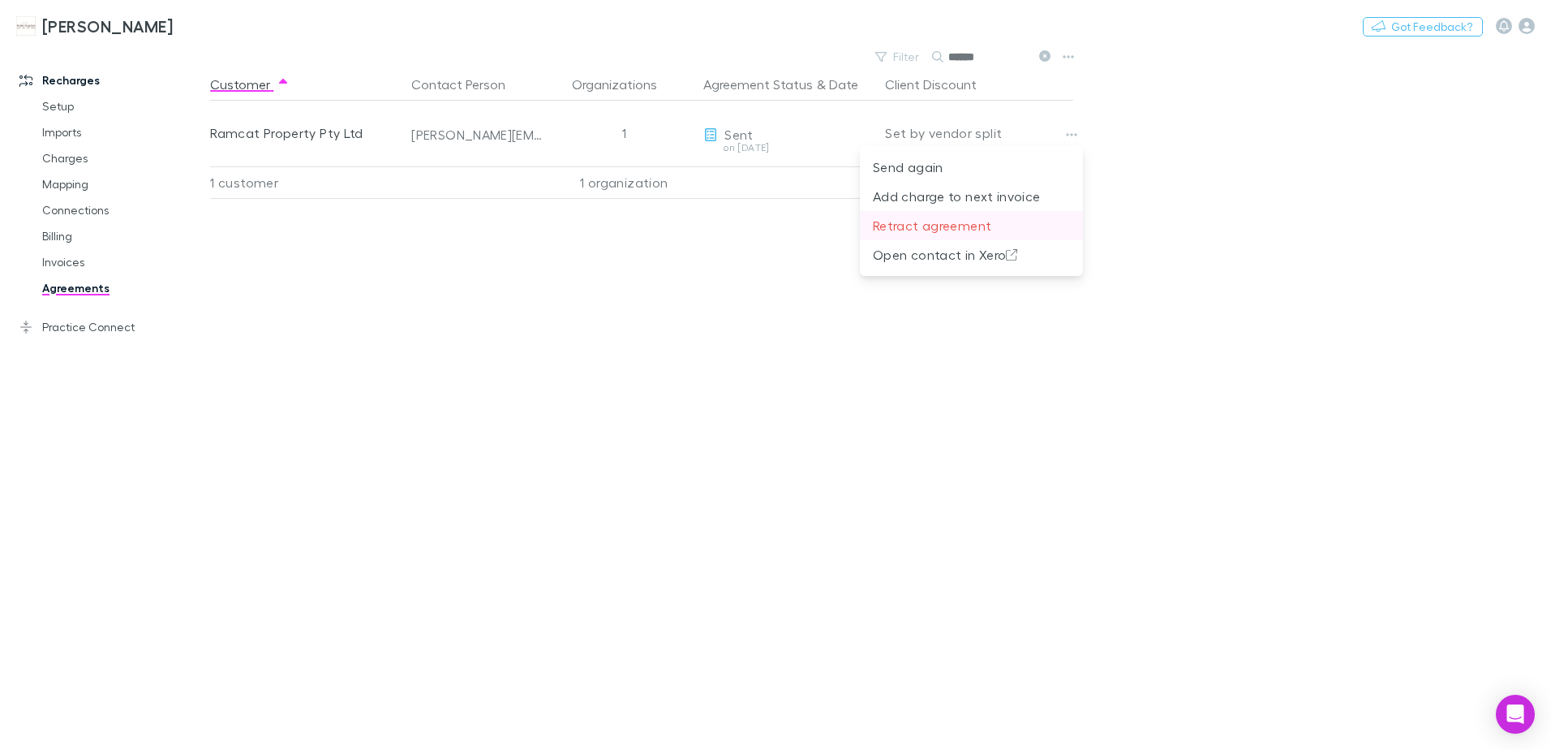
click at [937, 228] on p "Retract agreement" at bounding box center [971, 225] width 197 height 19
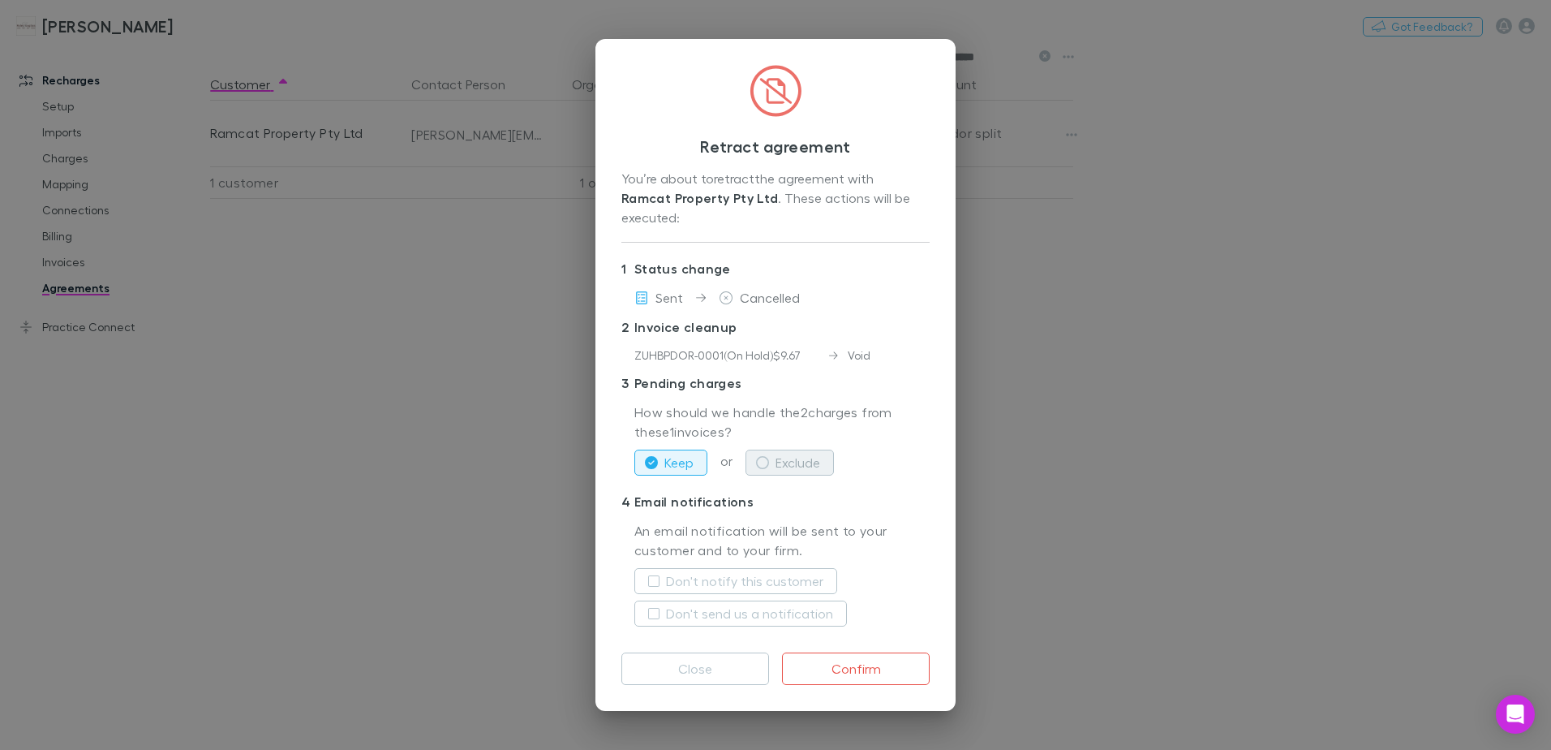
click at [759, 456] on icon "button" at bounding box center [762, 462] width 13 height 13
click at [656, 610] on button "Don't send us a notification" at bounding box center [740, 613] width 213 height 26
click at [853, 660] on button "Confirm" at bounding box center [856, 668] width 148 height 32
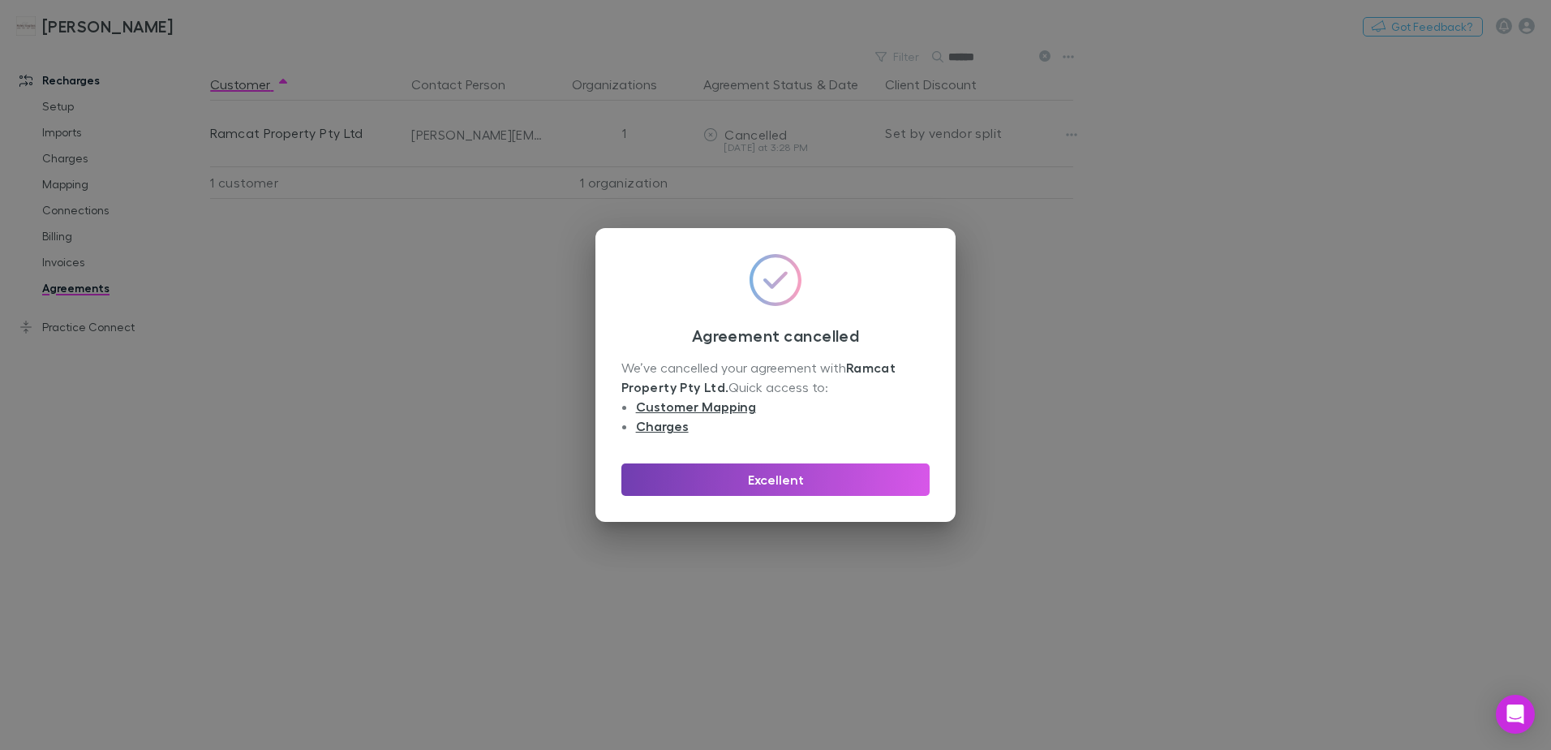
click at [785, 480] on button "Excellent" at bounding box center [776, 479] width 308 height 32
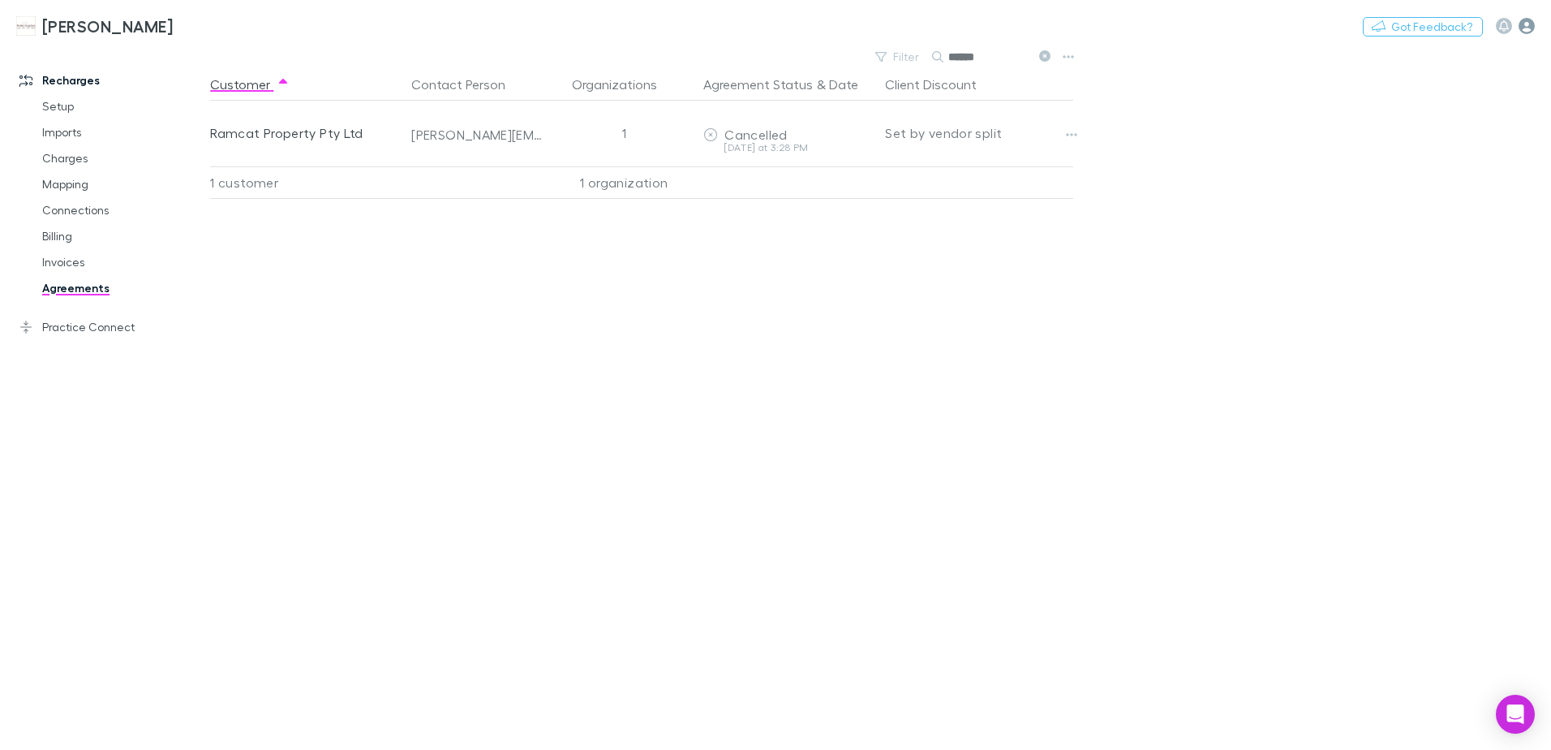
click at [1528, 25] on icon "button" at bounding box center [1527, 26] width 16 height 16
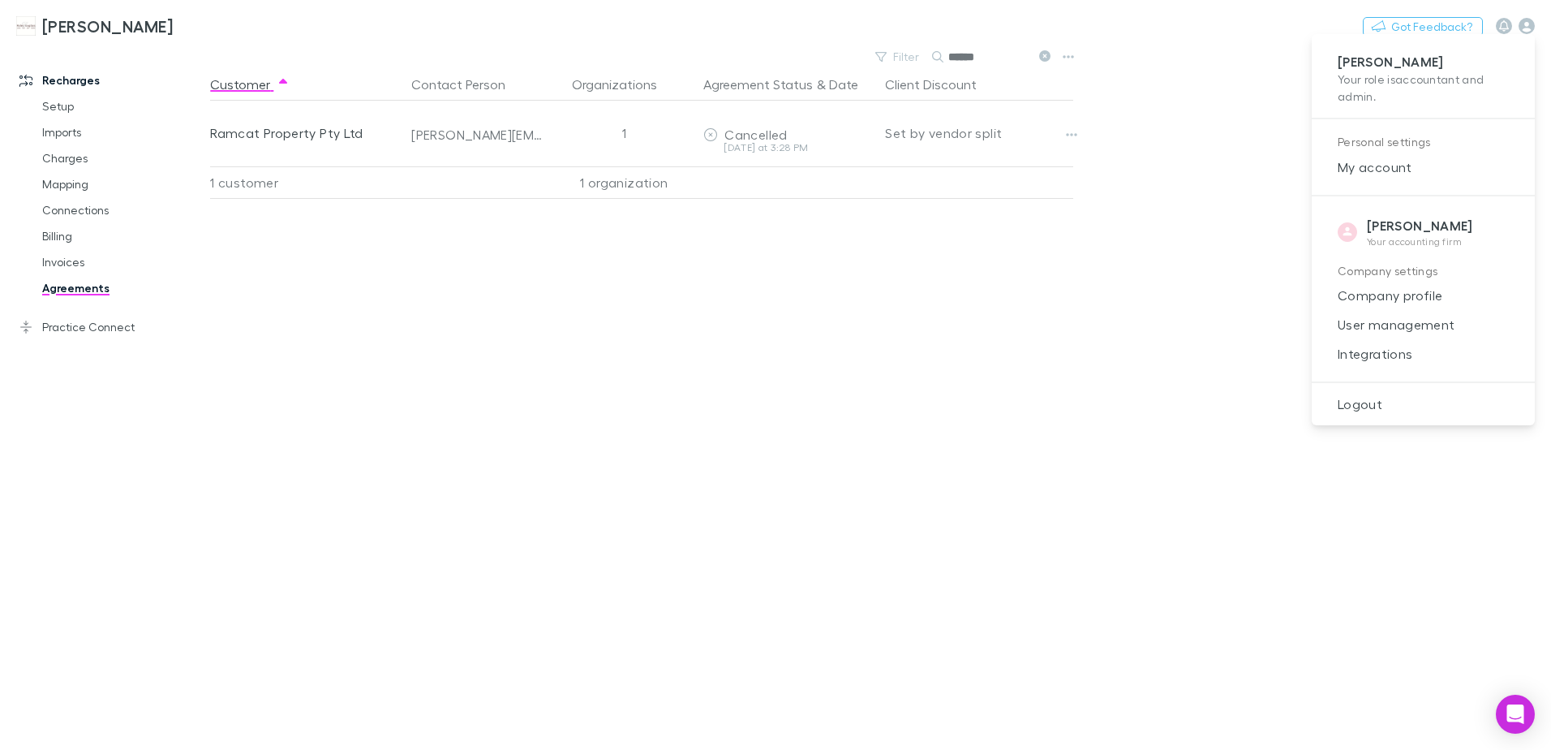
click at [1086, 233] on div at bounding box center [775, 375] width 1551 height 750
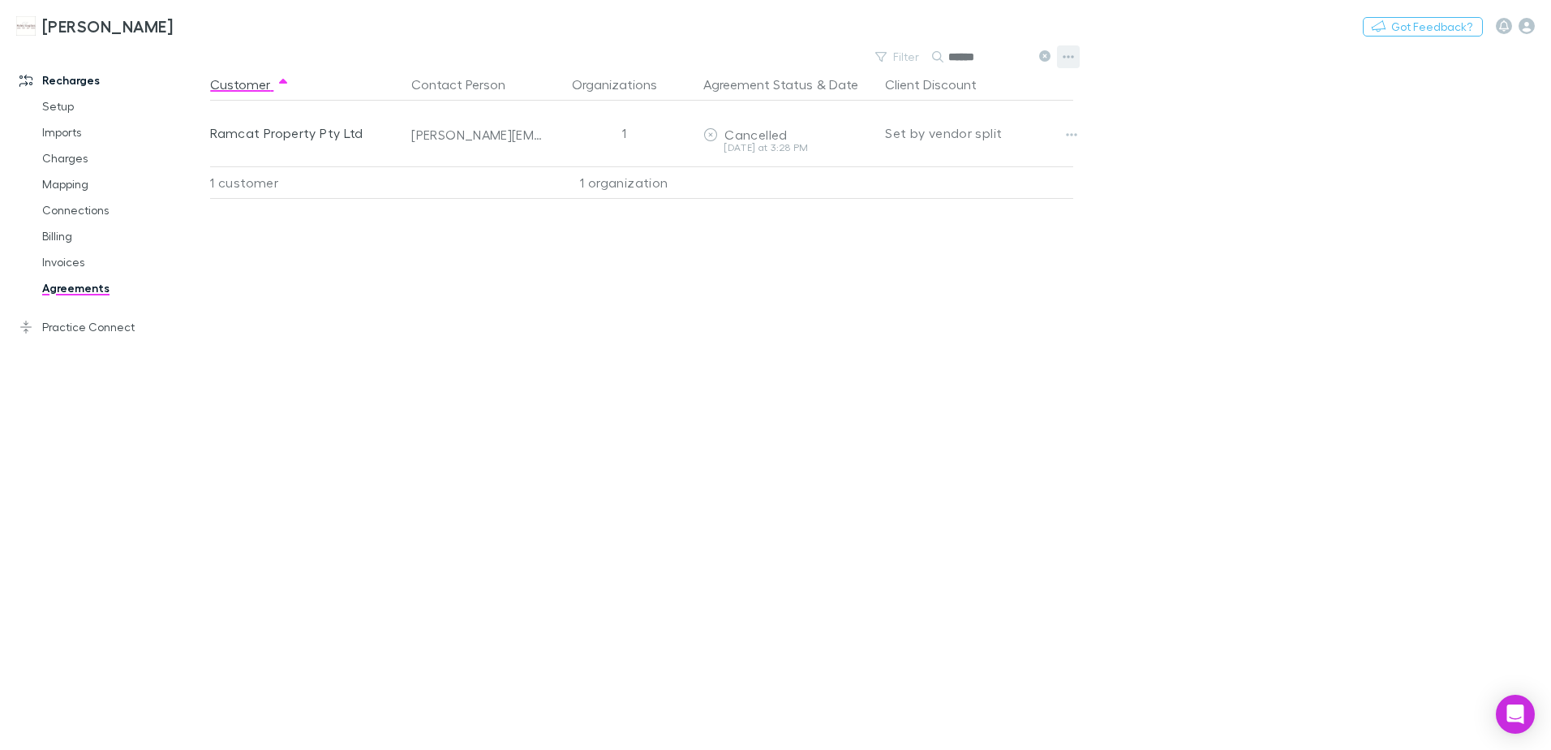
click at [1065, 58] on icon "button" at bounding box center [1068, 56] width 11 height 13
click at [1106, 281] on div at bounding box center [775, 375] width 1551 height 750
click at [66, 105] on link "Setup" at bounding box center [122, 106] width 193 height 26
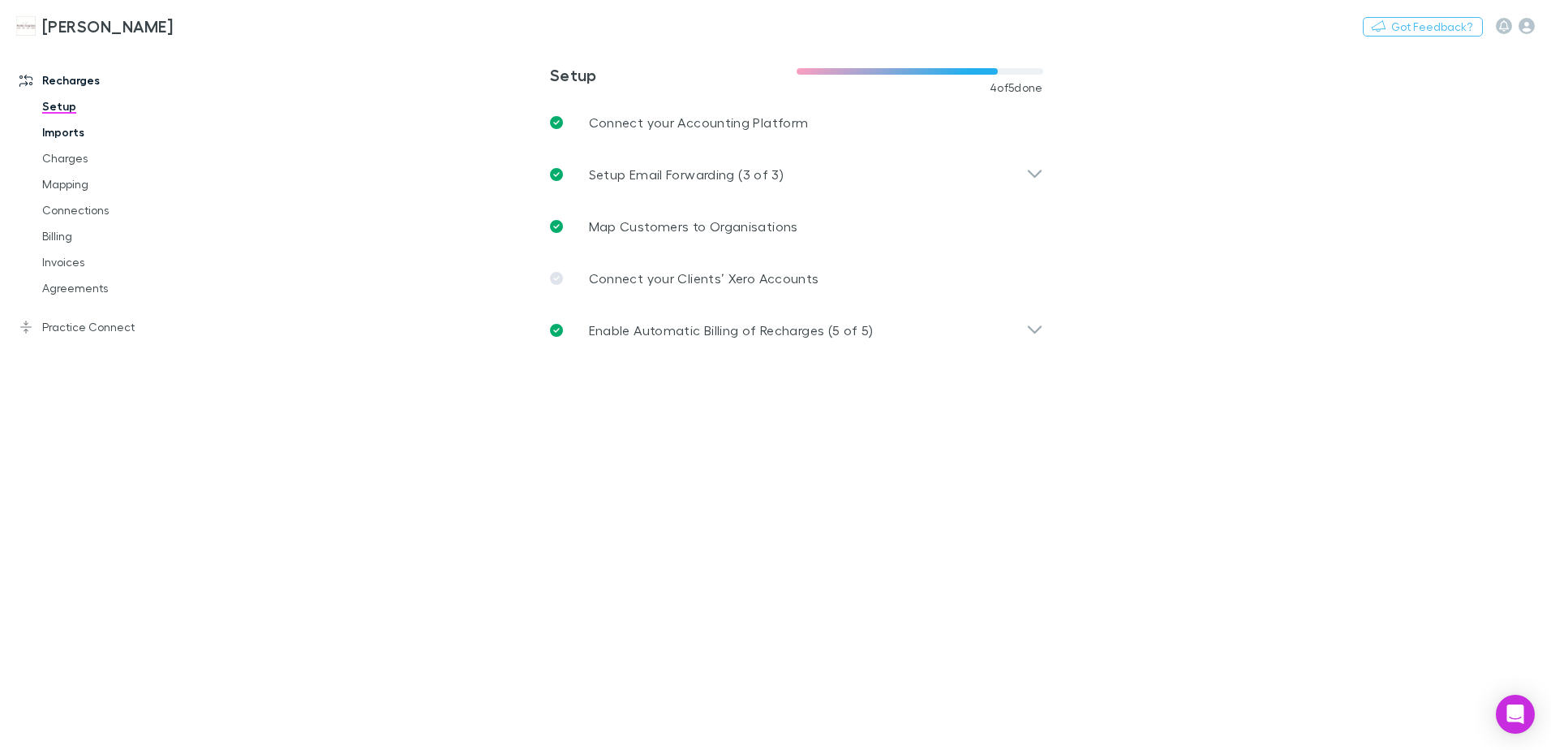
click at [70, 131] on link "Imports" at bounding box center [122, 132] width 193 height 26
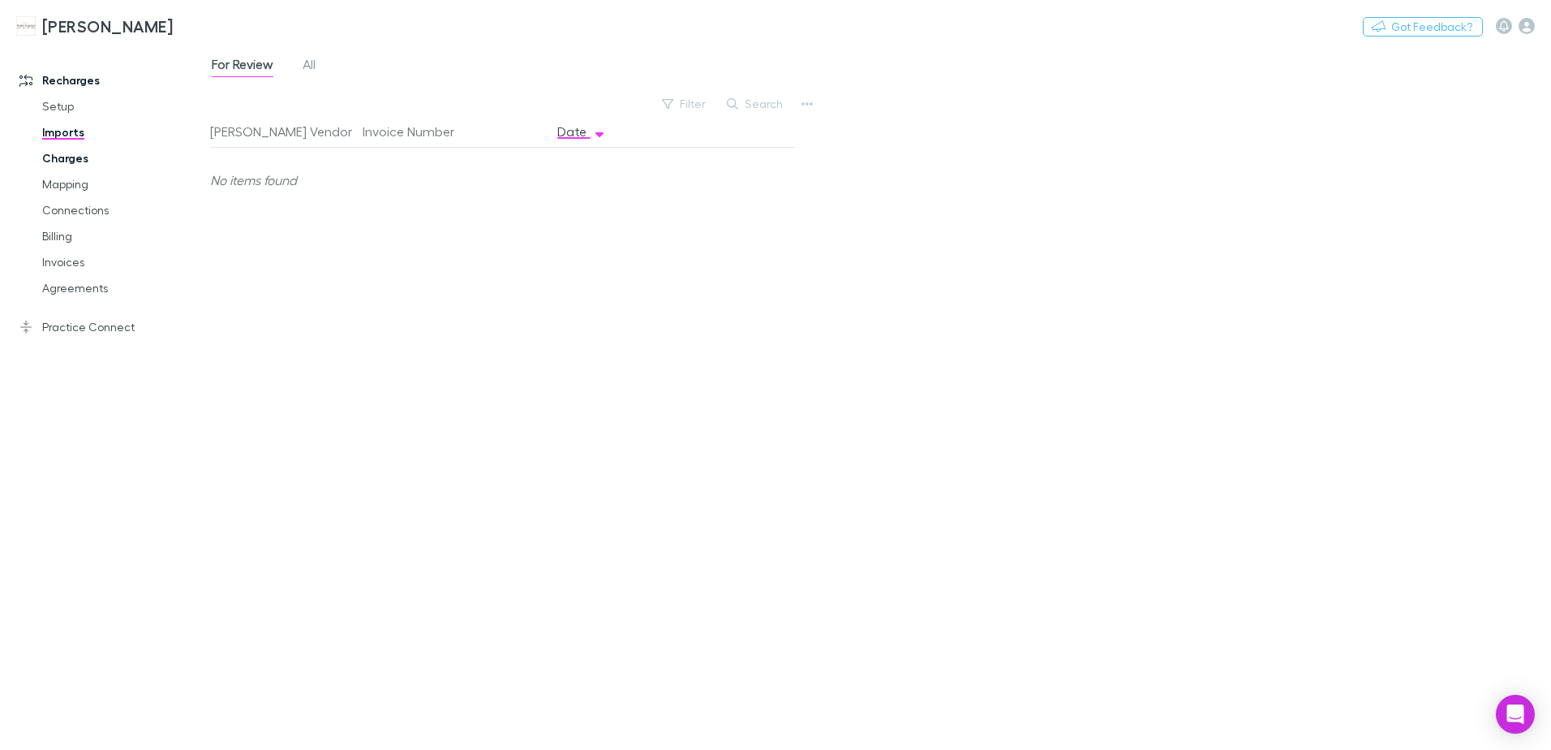
click at [71, 161] on link "Charges" at bounding box center [122, 158] width 193 height 26
